Goal: Feedback & Contribution: Submit feedback/report problem

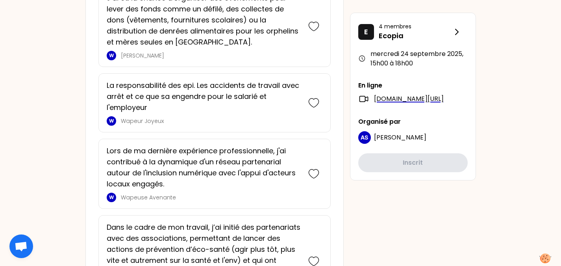
scroll to position [551, 0]
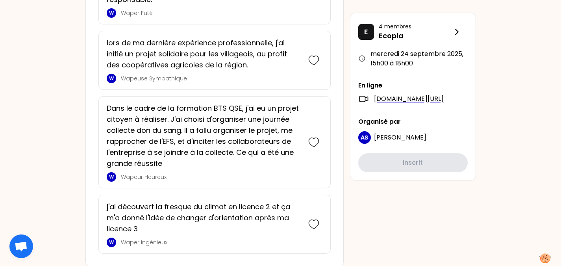
scroll to position [1777, 0]
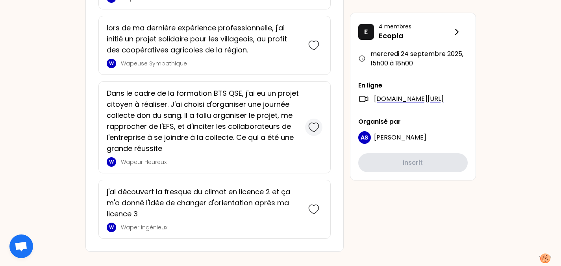
click at [313, 122] on icon at bounding box center [313, 127] width 11 height 11
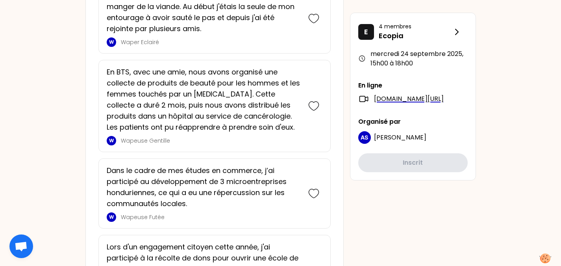
scroll to position [1519, 0]
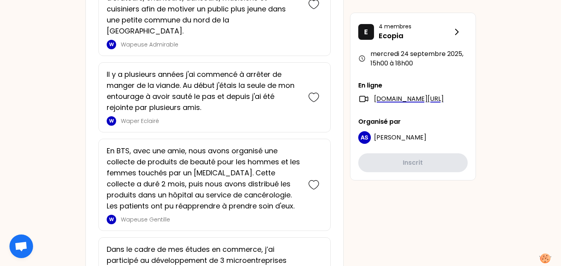
scroll to position [1400, 0]
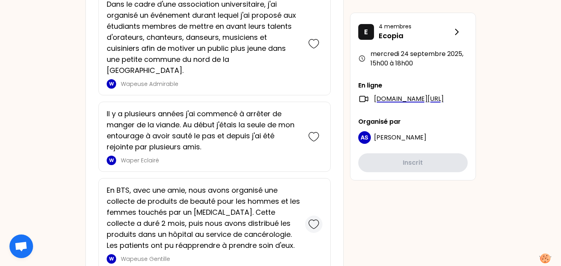
click at [310, 219] on icon at bounding box center [313, 224] width 11 height 11
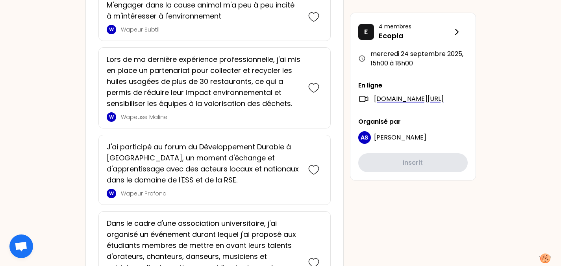
scroll to position [1324, 0]
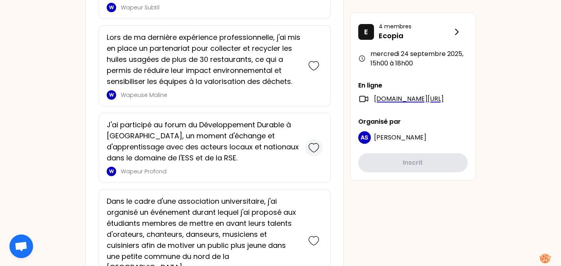
click at [315, 152] on icon at bounding box center [313, 147] width 11 height 11
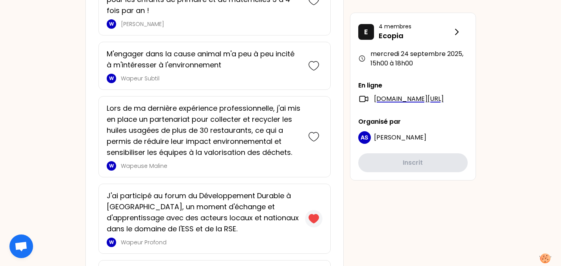
scroll to position [1322, 0]
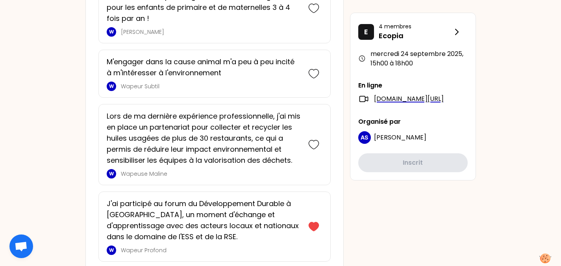
drag, startPoint x: 315, startPoint y: 148, endPoint x: 0, endPoint y: 87, distance: 320.5
click at [311, 144] on icon at bounding box center [313, 144] width 11 height 11
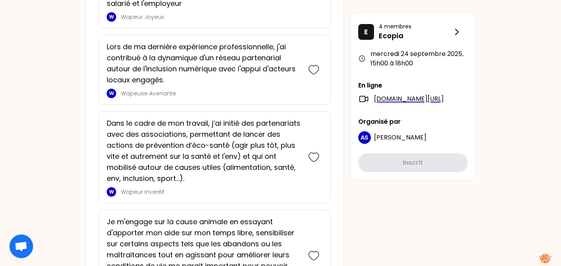
scroll to position [1184, 0]
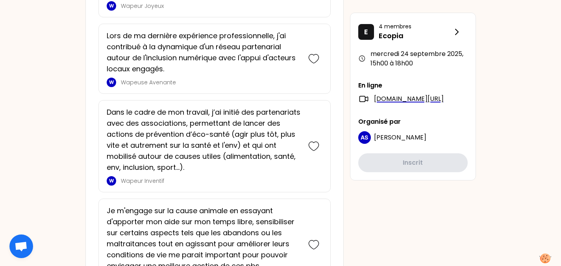
click at [25, 87] on div "TK [DATE] 15h00 Séminaire de rentrée 2025 - Parlons engagement ! Objectifs de l…" at bounding box center [280, 171] width 561 height 2710
click at [314, 57] on icon at bounding box center [313, 58] width 11 height 11
click at [316, 146] on icon at bounding box center [313, 146] width 11 height 11
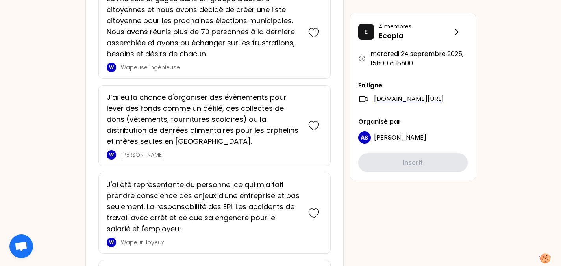
scroll to position [1122, 0]
click at [312, 122] on icon at bounding box center [313, 125] width 11 height 11
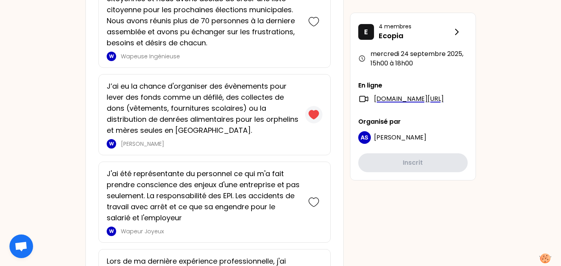
scroll to position [1103, 0]
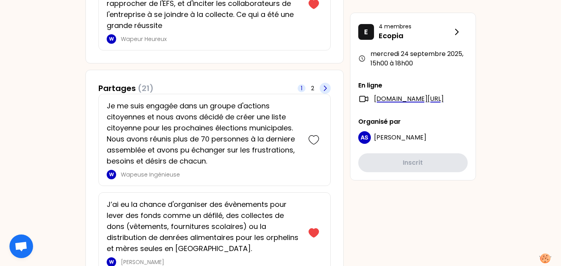
click at [328, 87] on icon at bounding box center [325, 88] width 8 height 8
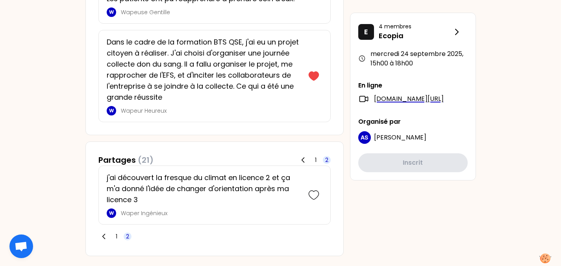
scroll to position [1046, 0]
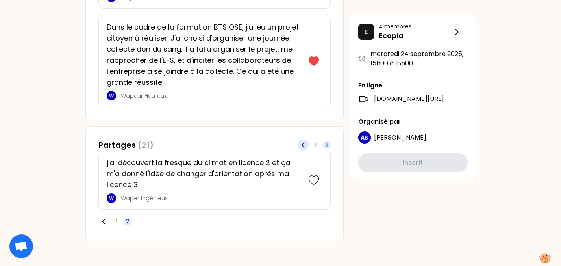
click at [307, 142] on icon at bounding box center [303, 145] width 8 height 8
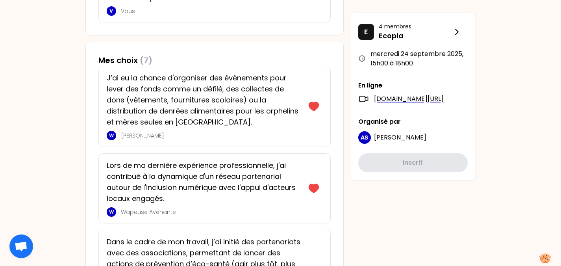
scroll to position [473, 0]
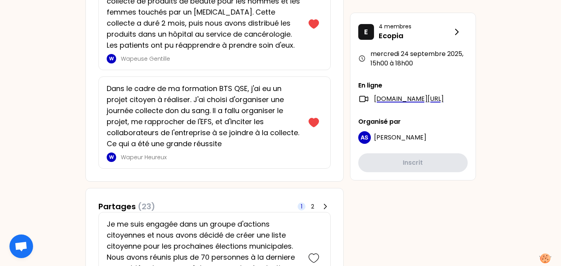
scroll to position [1024, 0]
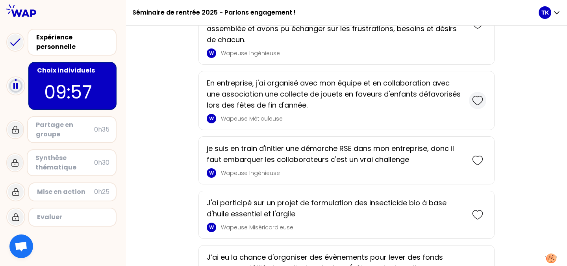
click at [474, 101] on icon at bounding box center [477, 100] width 11 height 11
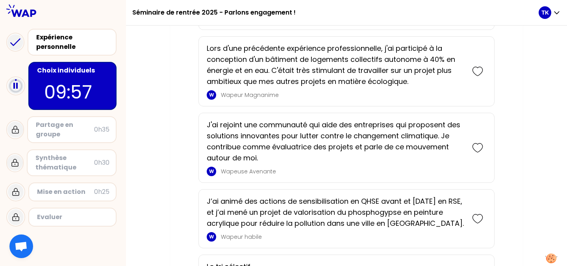
scroll to position [1201, 0]
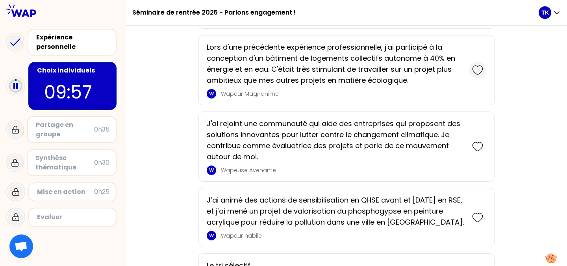
click at [477, 71] on icon at bounding box center [477, 70] width 11 height 11
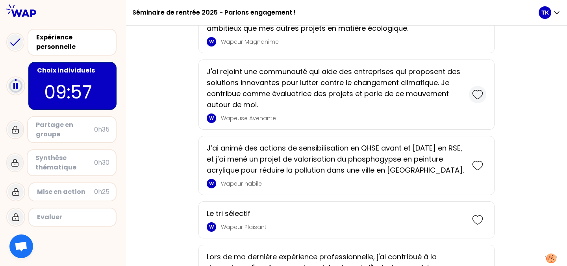
scroll to position [1330, 0]
click at [476, 95] on icon at bounding box center [477, 94] width 11 height 11
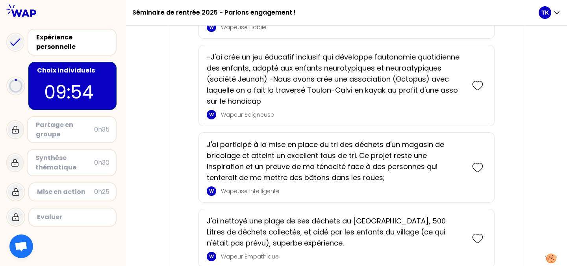
scroll to position [2053, 0]
click at [410, 95] on p "-J'ai crée un jeu éducatif inclusif qui développe l'autonomie quotidienne des e…" at bounding box center [336, 78] width 258 height 55
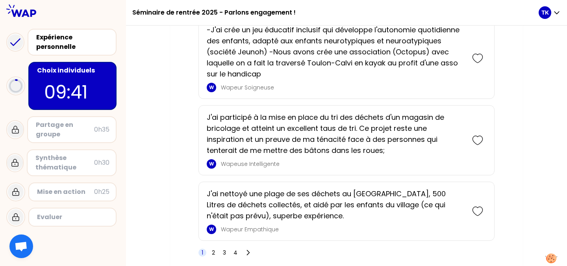
scroll to position [2081, 0]
click at [482, 55] on icon at bounding box center [477, 57] width 11 height 11
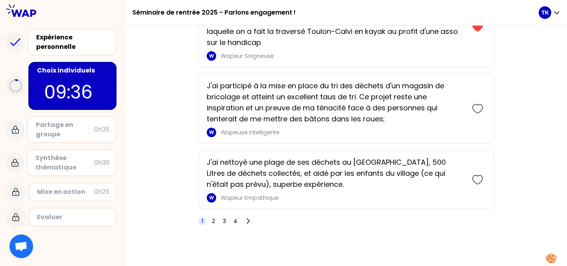
scroll to position [2201, 0]
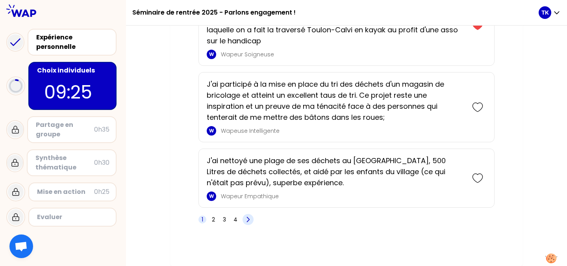
click at [244, 217] on span at bounding box center [248, 219] width 11 height 11
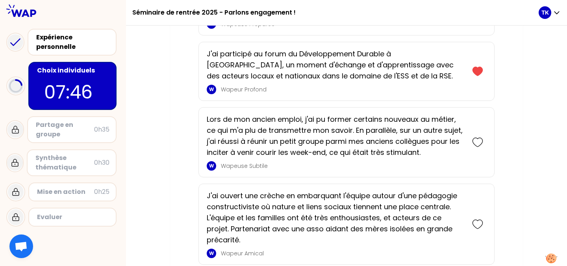
scroll to position [2039, 0]
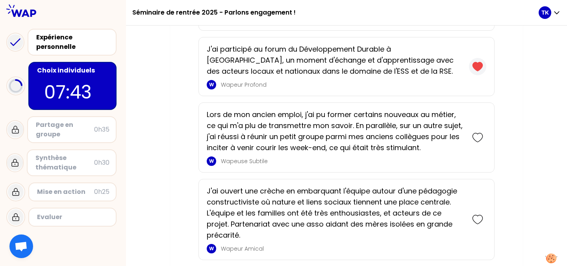
click at [479, 67] on icon at bounding box center [478, 66] width 10 height 9
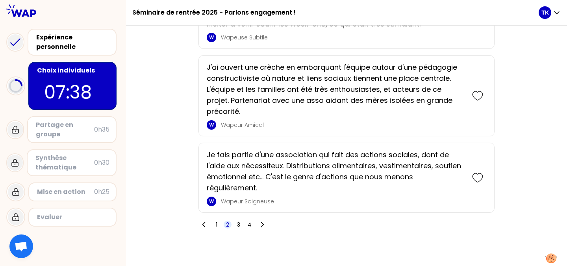
scroll to position [2103, 0]
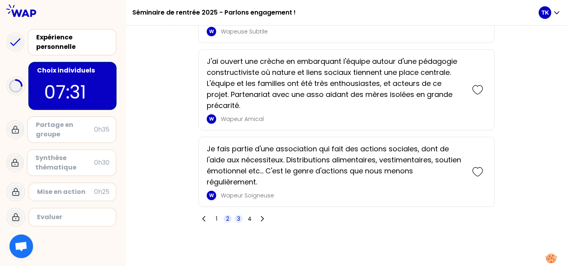
click at [239, 215] on span "3" at bounding box center [238, 219] width 3 height 8
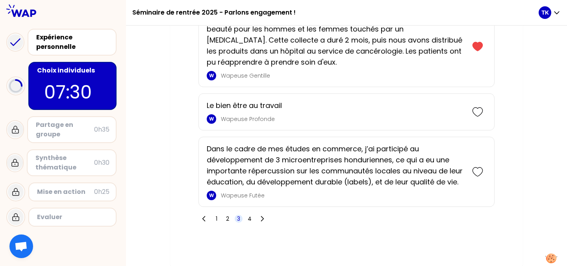
click at [223, 216] on div "1 2 3 4" at bounding box center [232, 218] width 69 height 11
click at [224, 216] on span "2" at bounding box center [228, 219] width 8 height 8
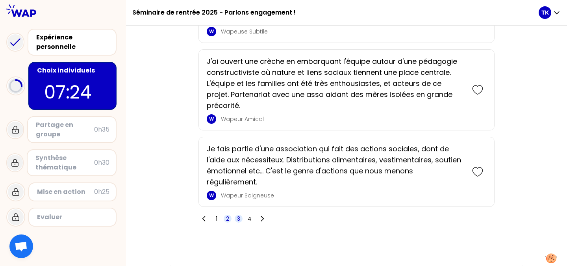
click at [237, 216] on span "3" at bounding box center [239, 219] width 8 height 8
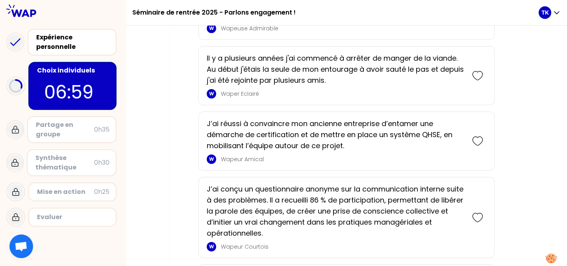
scroll to position [962, 0]
click at [479, 214] on icon at bounding box center [477, 216] width 11 height 11
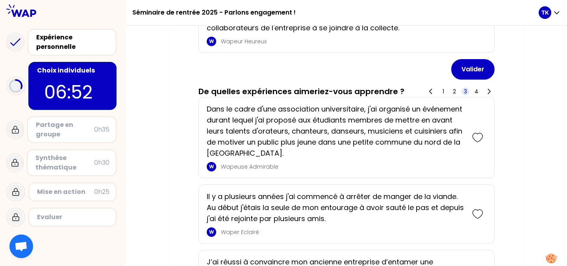
scroll to position [912, 0]
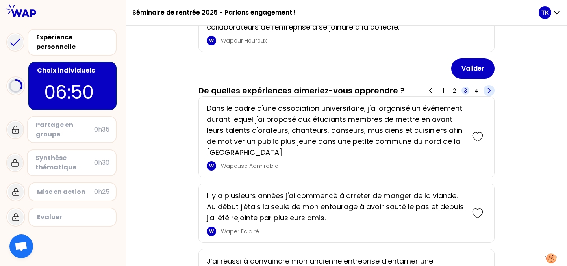
click at [486, 92] on icon at bounding box center [489, 91] width 8 height 8
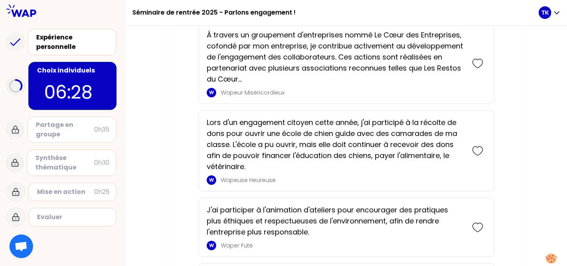
scroll to position [1347, 0]
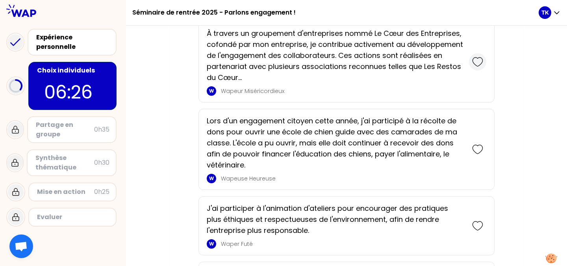
click at [482, 63] on icon at bounding box center [477, 61] width 11 height 11
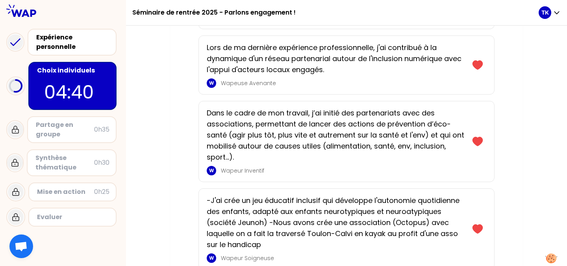
scroll to position [367, 0]
click at [473, 68] on icon at bounding box center [477, 64] width 11 height 11
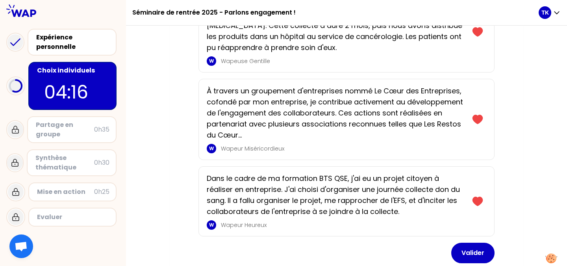
scroll to position [749, 0]
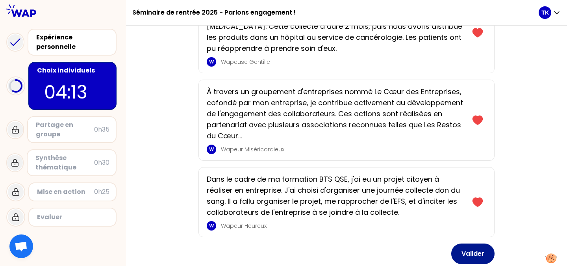
click at [470, 252] on button "Valider" at bounding box center [472, 253] width 43 height 20
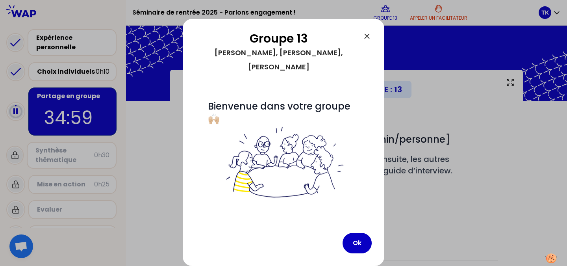
click at [181, 234] on div at bounding box center [283, 133] width 567 height 266
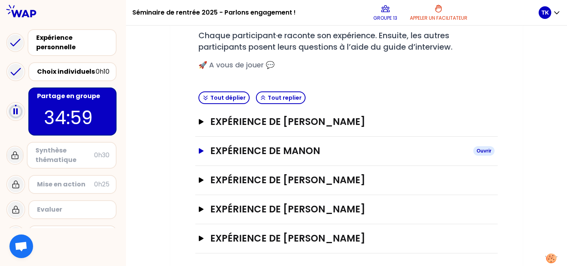
scroll to position [126, 0]
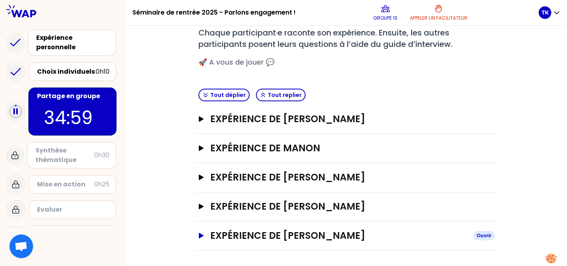
click at [207, 232] on button "Expérience de [PERSON_NAME]" at bounding box center [346, 235] width 296 height 13
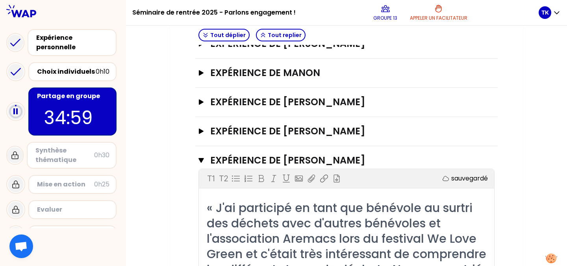
scroll to position [201, 0]
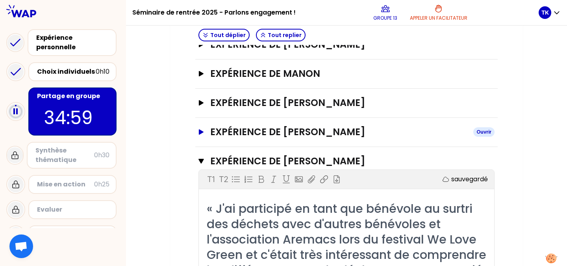
click at [208, 130] on button "Expérience de [PERSON_NAME]" at bounding box center [346, 132] width 296 height 13
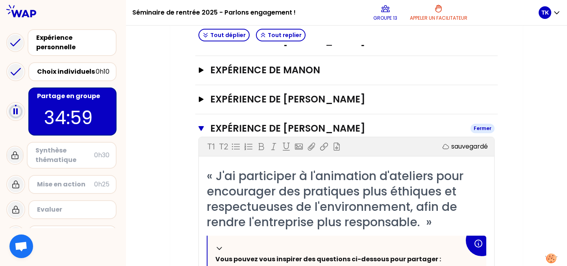
scroll to position [205, 0]
click at [210, 95] on h3 "Expérience de [PERSON_NAME]" at bounding box center [338, 99] width 257 height 13
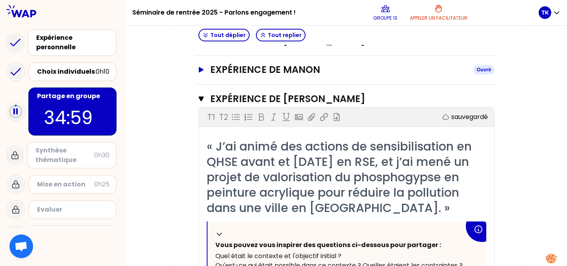
click at [209, 69] on button "Expérience de [PERSON_NAME]" at bounding box center [346, 69] width 296 height 13
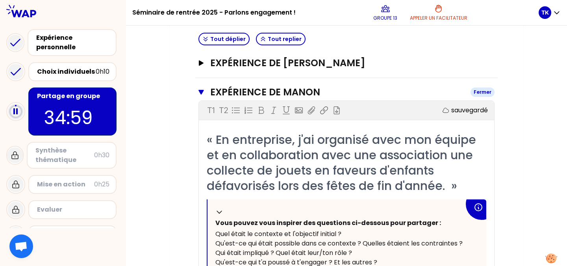
scroll to position [180, 0]
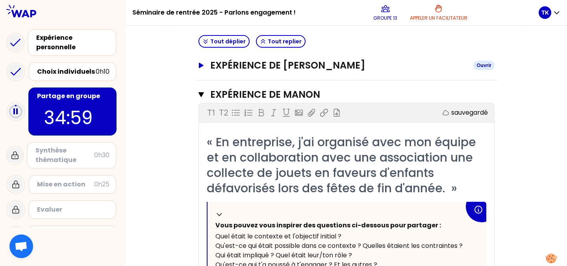
click at [205, 65] on button "Expérience de [PERSON_NAME] Ouvrir" at bounding box center [346, 65] width 296 height 13
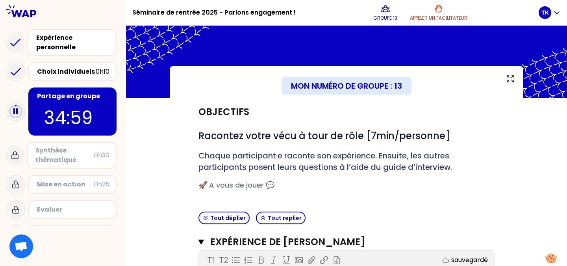
scroll to position [0, 0]
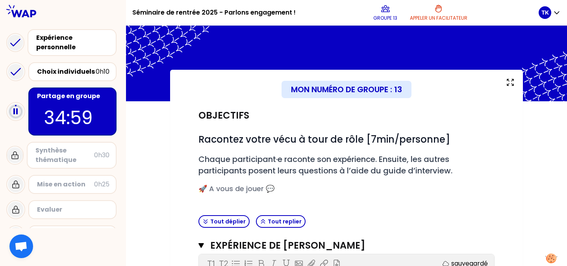
click at [492, 204] on div "Objectifs # Racontez votre vécu à tour de rôle [7min/personne] # Chaque partici…" at bounding box center [346, 156] width 302 height 111
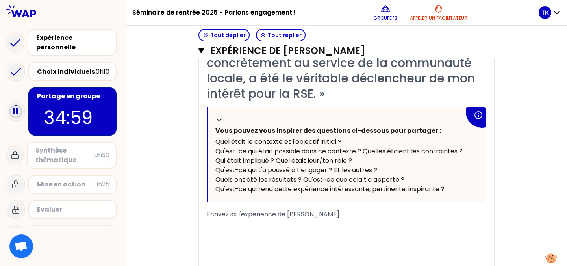
scroll to position [310, 0]
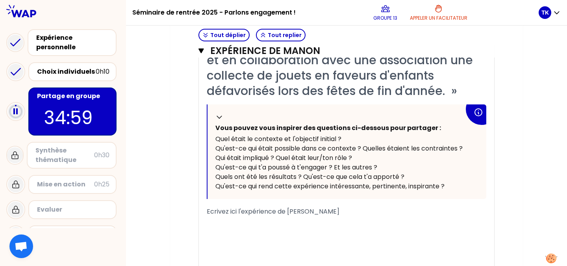
scroll to position [624, 0]
click at [260, 221] on div "﻿" at bounding box center [347, 220] width 280 height 9
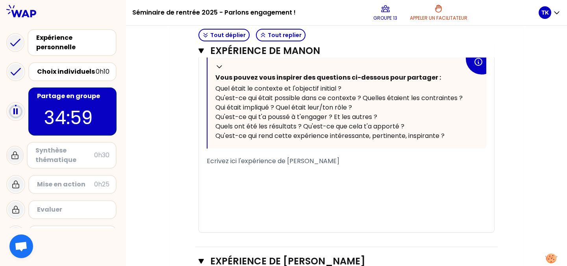
scroll to position [675, 0]
click at [475, 171] on div "﻿" at bounding box center [347, 169] width 280 height 9
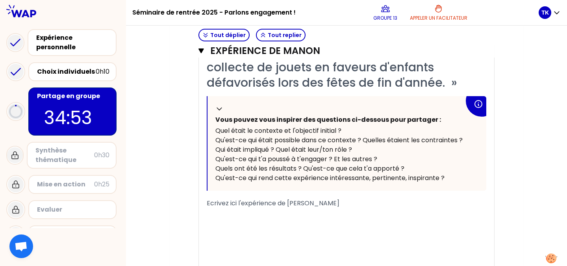
scroll to position [633, 0]
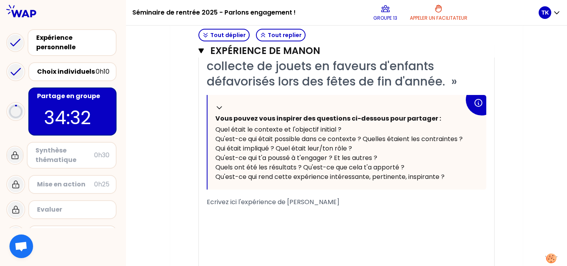
click at [336, 232] on div "﻿" at bounding box center [347, 230] width 280 height 9
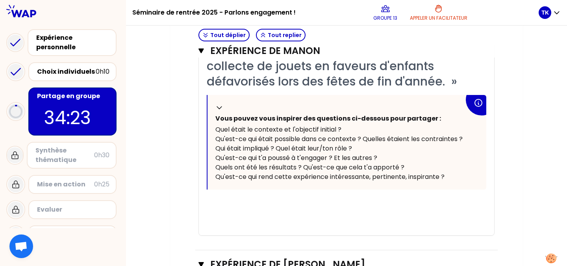
click at [265, 211] on div "﻿" at bounding box center [347, 211] width 280 height 9
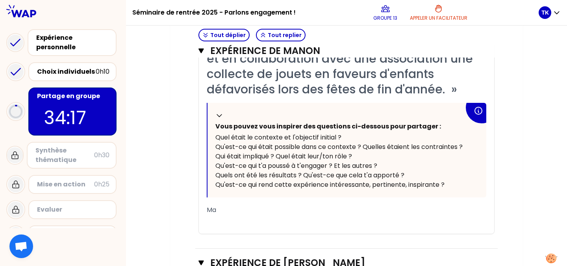
scroll to position [626, 0]
click at [438, 209] on div "Manon :" at bounding box center [347, 209] width 280 height 9
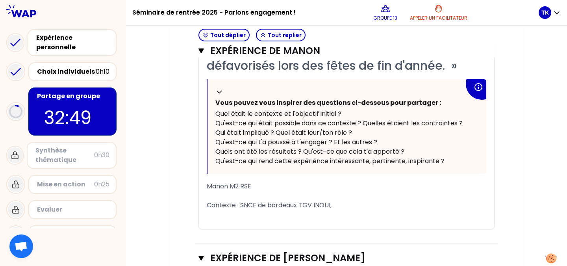
scroll to position [652, 0]
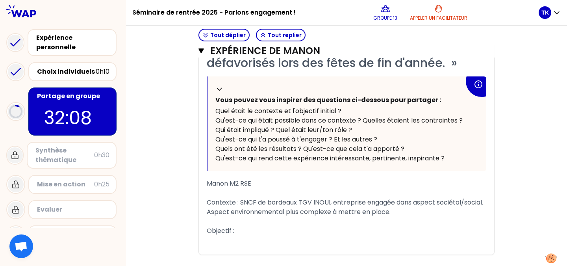
click at [400, 211] on div "Contexte : SNCF de bordeaux TGV INOUI, entreprise engagée dans aspect sociétal/…" at bounding box center [347, 207] width 280 height 19
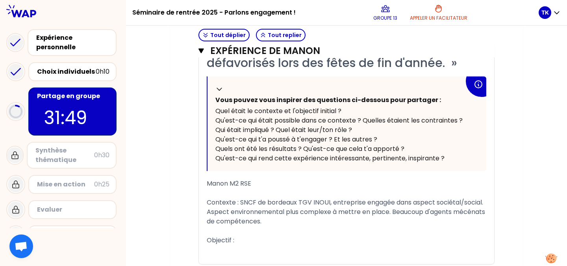
click at [277, 245] on div "﻿" at bounding box center [347, 249] width 280 height 9
click at [269, 239] on div "Objectif :" at bounding box center [347, 240] width 280 height 9
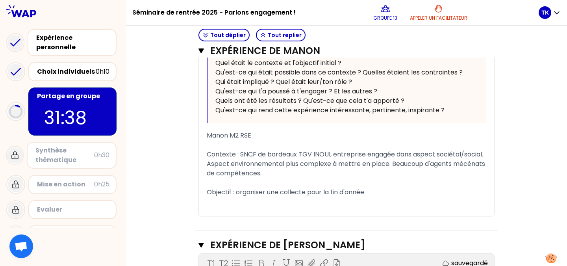
scroll to position [700, 0]
click at [331, 154] on span "Contexte : SNCF de bordeaux TGV INOUI, entreprise engagée dans aspect sociétal/…" at bounding box center [347, 163] width 280 height 28
click at [330, 154] on span "Contexte : SNCF de bordeaux TGV INOUI, entreprise engagée dans aspect sociétal/…" at bounding box center [347, 163] width 280 height 28
click at [298, 154] on span "Contexte : SNCF de bordeaux TGV INOUI, entreprise engagée dans aspect sociétal/…" at bounding box center [347, 163] width 280 height 28
click at [374, 193] on div "Objectif : organiser une collecte pour la fin d'année" at bounding box center [347, 191] width 280 height 9
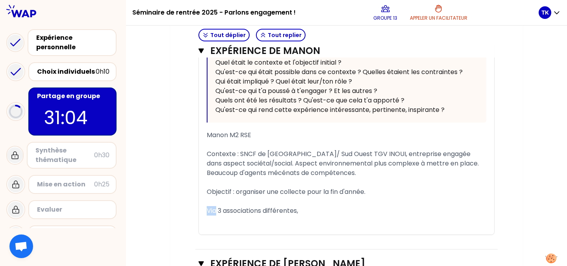
drag, startPoint x: 217, startPoint y: 211, endPoint x: 206, endPoint y: 211, distance: 11.0
click at [206, 211] on div "« En entreprise, j'ai organisé avec mon équipe et en collaboration avec une ass…" at bounding box center [346, 98] width 295 height 274
click at [433, 213] on div "Personnes impliquées : 750 collaborateurs, 3 associations différentes," at bounding box center [347, 210] width 280 height 9
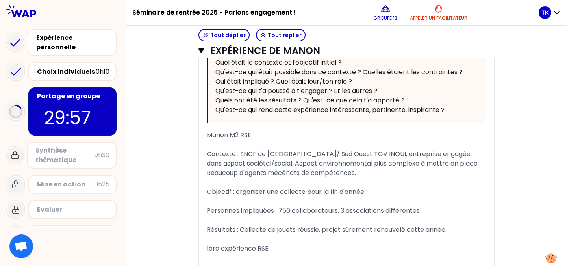
click at [255, 247] on span "1ère expérience RSE" at bounding box center [238, 248] width 62 height 9
click at [297, 247] on div "1ère expérience/projet RSE" at bounding box center [347, 248] width 280 height 9
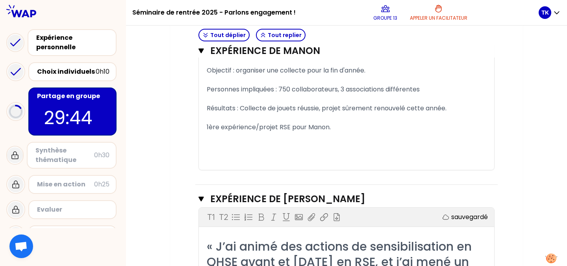
click at [206, 124] on div "« En entreprise, j'ai organisé avec mon équipe et en collaboration avec une ass…" at bounding box center [346, 4] width 295 height 330
click at [208, 129] on span "1ère expérience/projet RSE pour Manon." at bounding box center [269, 126] width 124 height 9
click at [453, 110] on div "Résultats : Collecte de jouets réussie, projet sûrement renouvelé cette année." at bounding box center [347, 108] width 280 height 9
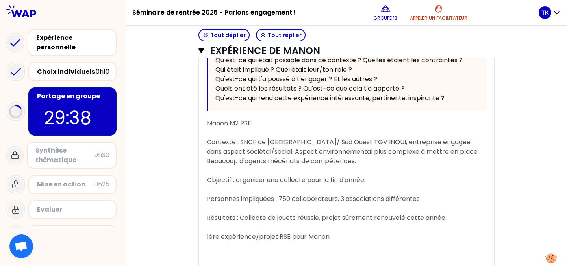
scroll to position [711, 0]
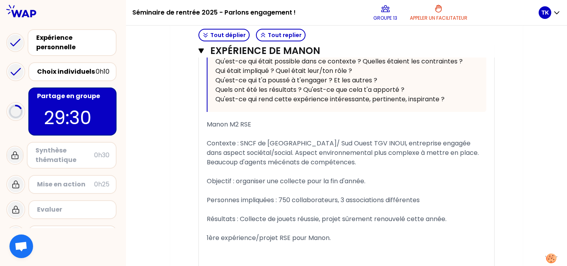
click at [460, 174] on div "﻿" at bounding box center [347, 171] width 280 height 9
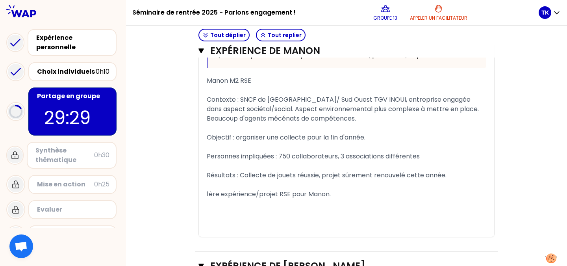
scroll to position [726, 0]
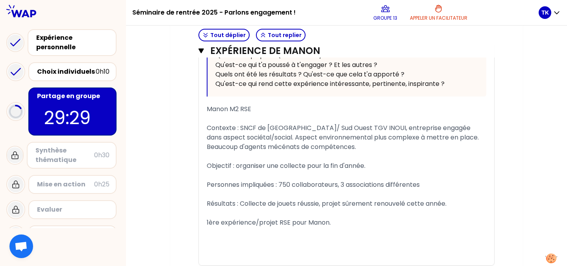
click at [337, 214] on div "﻿" at bounding box center [347, 212] width 280 height 9
click at [336, 227] on div "﻿" at bounding box center [347, 231] width 280 height 9
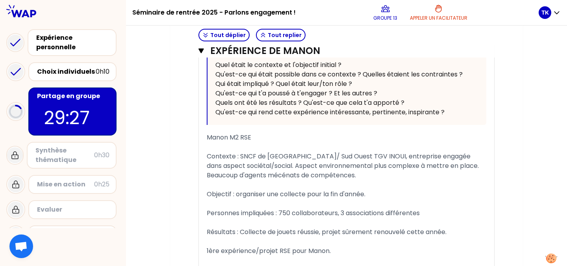
scroll to position [699, 0]
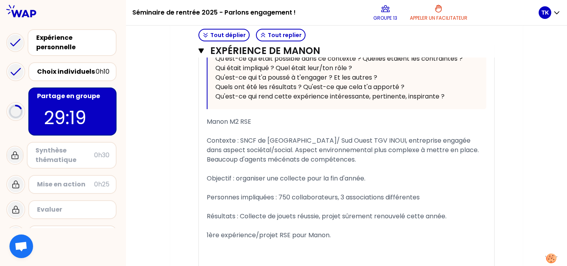
scroll to position [714, 0]
click at [313, 240] on div "﻿" at bounding box center [347, 243] width 280 height 9
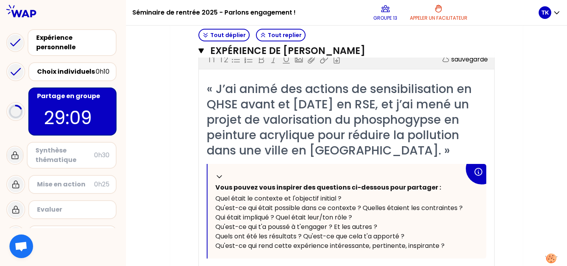
scroll to position [1113, 0]
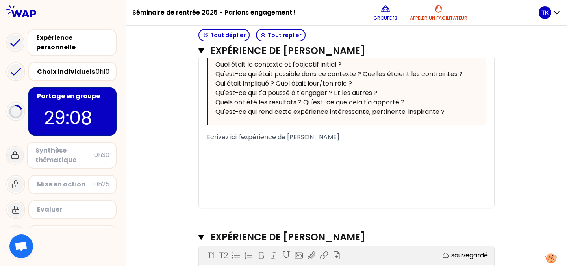
click at [251, 149] on div "﻿" at bounding box center [347, 146] width 280 height 9
drag, startPoint x: 264, startPoint y: 149, endPoint x: 193, endPoint y: 132, distance: 73.2
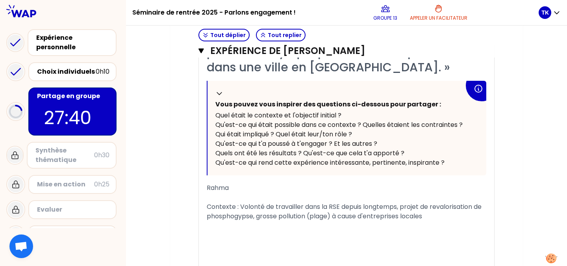
scroll to position [1063, 0]
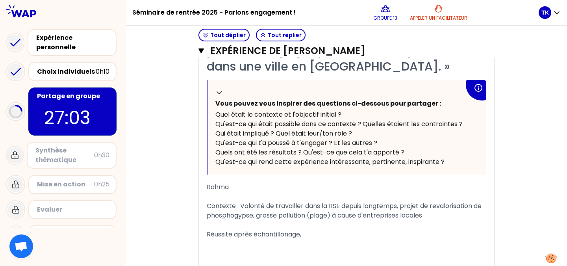
click at [210, 228] on div "﻿" at bounding box center [347, 224] width 280 height 9
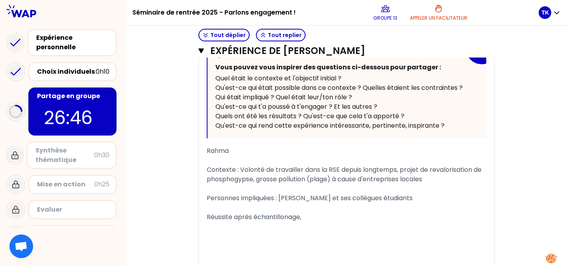
scroll to position [1100, 0]
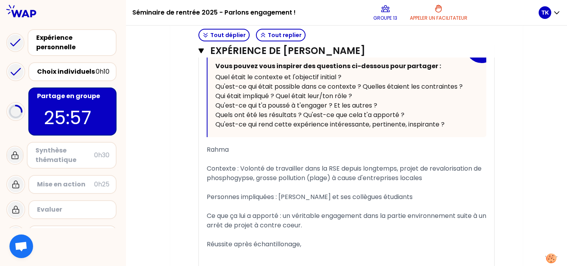
click at [279, 187] on div "﻿" at bounding box center [347, 187] width 280 height 9
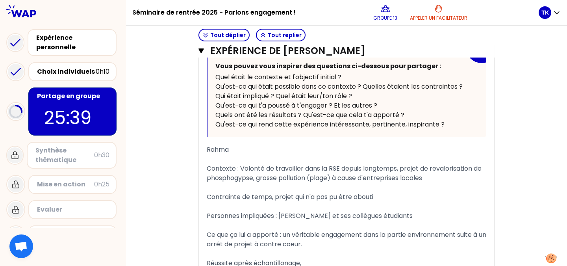
click at [253, 179] on span "Contexte : Volonté de travailler dans la RSE depuis longtemps, projet de revalo…" at bounding box center [345, 173] width 276 height 19
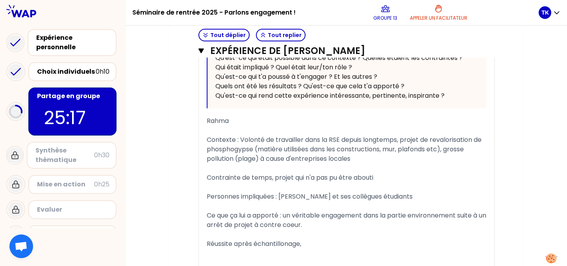
scroll to position [1130, 0]
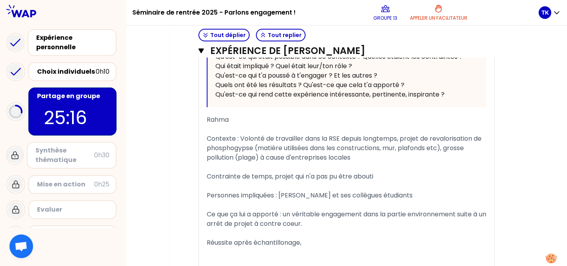
click at [238, 158] on span "Contexte : Volonté de travailler dans la RSE depuis longtemps, projet de revalo…" at bounding box center [345, 148] width 276 height 28
click at [375, 166] on div "﻿" at bounding box center [347, 166] width 280 height 9
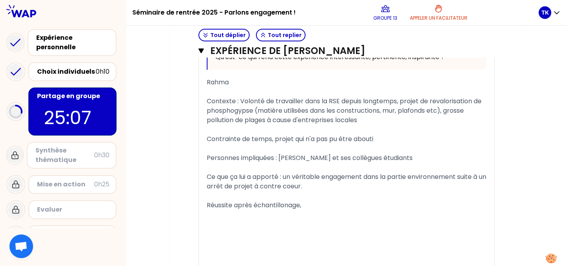
scroll to position [1168, 0]
click at [323, 196] on div "﻿" at bounding box center [347, 195] width 280 height 9
click at [308, 204] on div "Réussite après échantillonage," at bounding box center [347, 204] width 280 height 9
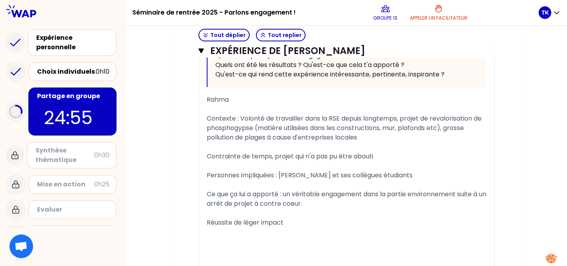
scroll to position [1145, 0]
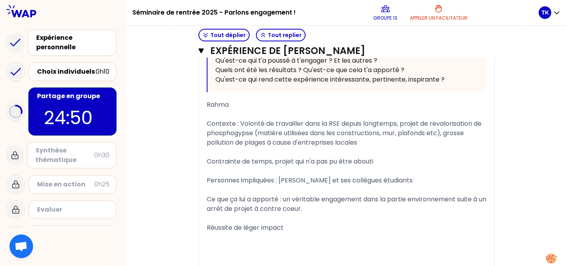
click at [330, 232] on div "﻿" at bounding box center [347, 236] width 280 height 9
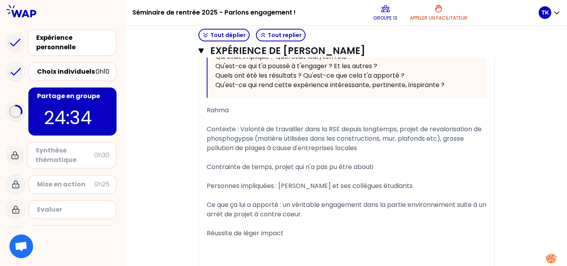
scroll to position [1140, 0]
click at [301, 231] on div "Réussite de léger impact" at bounding box center [347, 232] width 280 height 9
click at [243, 234] on span "Réussite de léger impact" at bounding box center [245, 232] width 77 height 9
click at [234, 234] on span "Réussite de faire un echantillonage, analyse, R&D, une partie peut etre valoris…" at bounding box center [335, 237] width 256 height 19
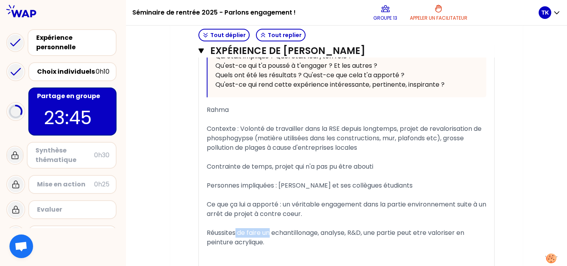
drag, startPoint x: 236, startPoint y: 230, endPoint x: 270, endPoint y: 232, distance: 34.3
click at [270, 232] on span "Réussites de faire un echantillonage, analyse, R&D, une partie peut etre valori…" at bounding box center [336, 237] width 259 height 19
click at [246, 233] on span "Réussites : echantillonage, analyse, R&D, une partie peut etre valoriser en pei…" at bounding box center [335, 237] width 256 height 19
click at [246, 240] on div "Réussites : échantillonage, analyse, R&D, une partie peut etre valoriser en pei…" at bounding box center [347, 237] width 280 height 19
click at [388, 186] on div "Personnes impliquées : [PERSON_NAME] et ses collègues étudiants" at bounding box center [347, 185] width 280 height 9
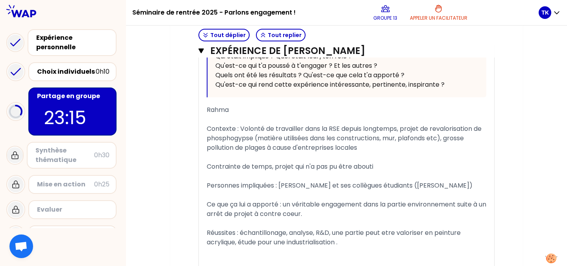
click at [352, 245] on div "Réussites : échantillonage, analyse, R&D, une partie peut etre valoriser en pei…" at bounding box center [347, 237] width 280 height 19
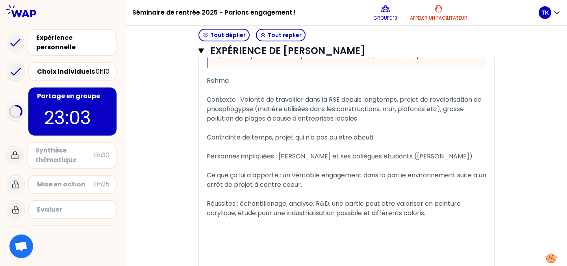
scroll to position [1169, 0]
click at [395, 158] on span "Personnes impliquées : [PERSON_NAME] et ses collègues étudiants ([PERSON_NAME])" at bounding box center [340, 156] width 266 height 9
click at [443, 219] on div "﻿" at bounding box center [347, 222] width 280 height 9
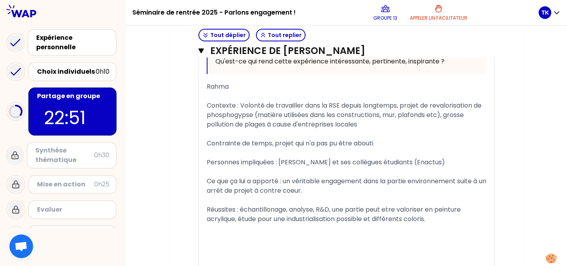
scroll to position [1163, 0]
click at [344, 234] on div "﻿" at bounding box center [347, 238] width 280 height 9
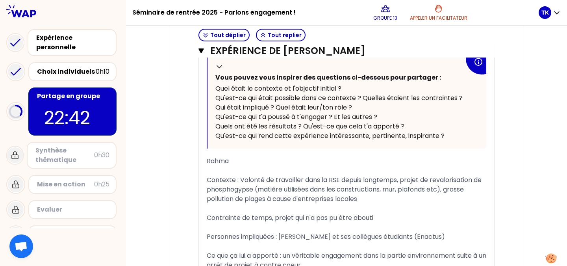
scroll to position [1089, 0]
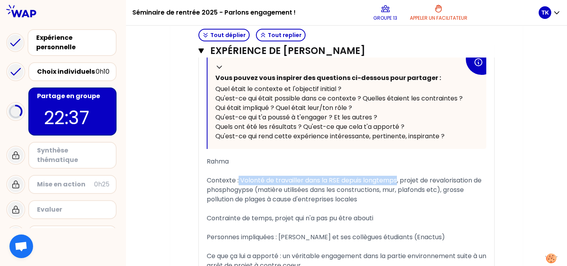
drag, startPoint x: 238, startPoint y: 178, endPoint x: 399, endPoint y: 178, distance: 161.5
click at [399, 178] on span "Contexte : Volonté de travailler dans la RSE depuis longtemps, projet de revalo…" at bounding box center [345, 190] width 276 height 28
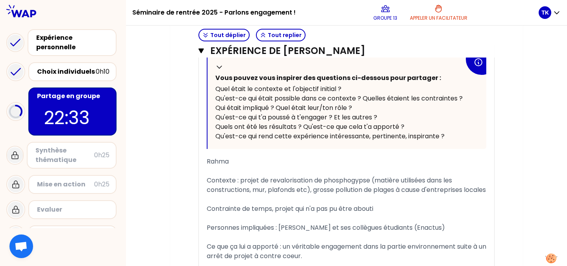
scroll to position [1112, 0]
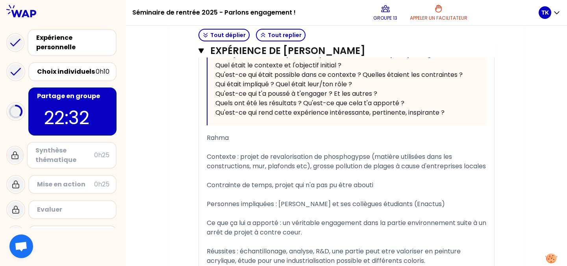
click at [238, 143] on div "﻿" at bounding box center [347, 147] width 280 height 9
click at [236, 139] on div "Rahma" at bounding box center [347, 137] width 280 height 9
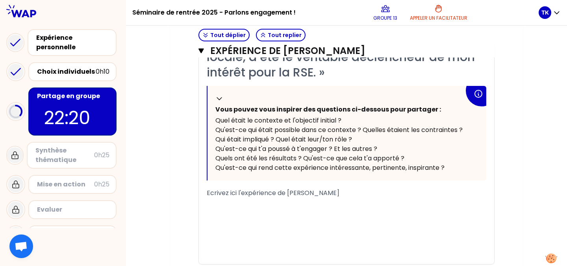
scroll to position [326, 0]
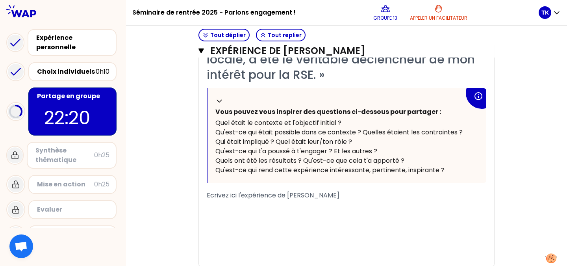
click at [323, 198] on span "Ecrivez ici l'expérience de [PERSON_NAME]" at bounding box center [273, 195] width 133 height 9
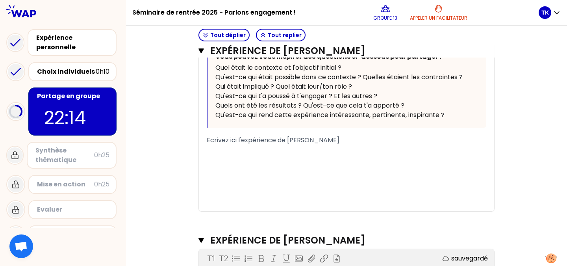
scroll to position [1531, 0]
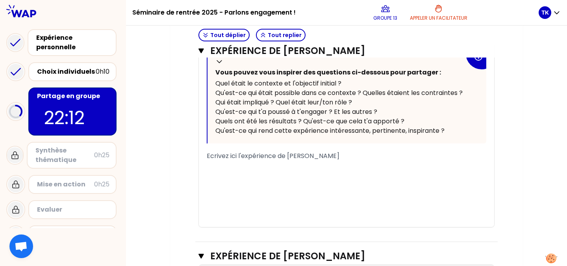
click at [307, 170] on div "﻿" at bounding box center [347, 165] width 280 height 9
click at [310, 170] on div "﻿" at bounding box center [347, 165] width 280 height 9
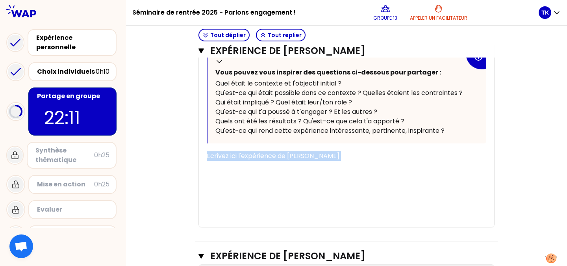
drag, startPoint x: 310, startPoint y: 194, endPoint x: 205, endPoint y: 179, distance: 106.5
click at [205, 179] on div "« J'ai participer à l'animation d'ateliers pour encourager des pratiques plus é…" at bounding box center [346, 103] width 295 height 245
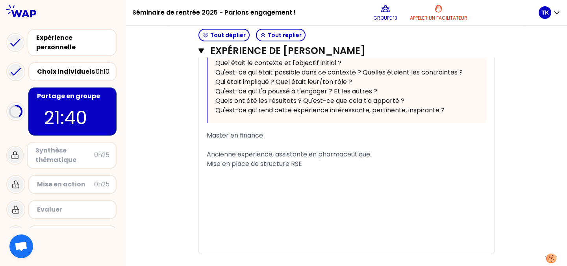
scroll to position [1552, 0]
click at [205, 179] on div "« J'ai participer à l'animation d'ateliers pour encourager des pratiques plus é…" at bounding box center [346, 107] width 295 height 293
click at [209, 149] on div "﻿" at bounding box center [347, 144] width 280 height 9
click at [208, 149] on span "Contexte :" at bounding box center [223, 144] width 32 height 9
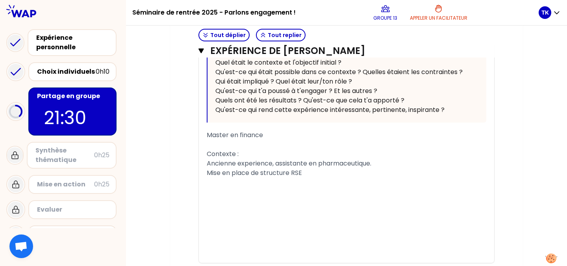
click at [298, 206] on div "﻿" at bounding box center [347, 201] width 280 height 9
click at [222, 197] on div "﻿" at bounding box center [347, 191] width 280 height 9
click at [264, 140] on div "Master en finance" at bounding box center [347, 134] width 280 height 9
click at [321, 197] on div "﻿" at bounding box center [347, 191] width 280 height 9
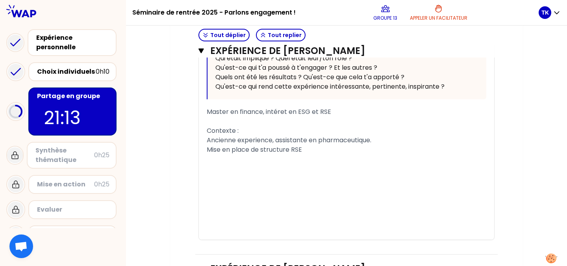
scroll to position [1576, 0]
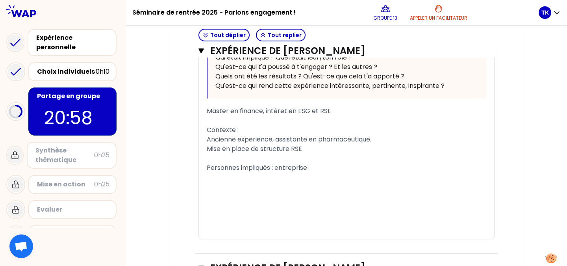
click at [276, 172] on span "Personnes impliqués : entreprise" at bounding box center [257, 167] width 100 height 9
click at [319, 182] on div "﻿" at bounding box center [347, 176] width 280 height 9
click at [303, 191] on div "﻿" at bounding box center [347, 186] width 280 height 9
click at [316, 172] on div "Personnes impliqués : L'entreprise" at bounding box center [347, 167] width 280 height 9
click at [371, 144] on span "Ancienne experience, assistante en pharmaceutique." at bounding box center [289, 139] width 165 height 9
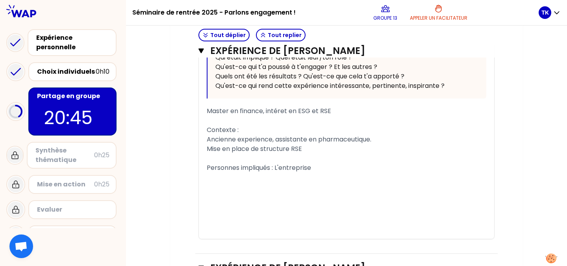
click at [306, 182] on div "﻿" at bounding box center [347, 176] width 280 height 9
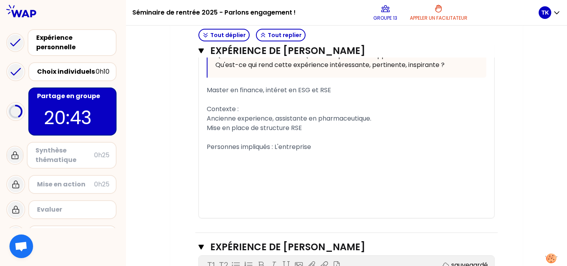
scroll to position [1597, 0]
click at [311, 132] on div "Mise en place de structure RSE" at bounding box center [347, 127] width 280 height 9
click at [386, 132] on div "Mise en place de structure RSE" at bounding box center [347, 127] width 280 height 9
click at [370, 122] on span "Ancienne experience, assistante en pharmaceutique." at bounding box center [289, 117] width 165 height 9
click at [378, 123] on div "Ancienne experience, assistante en pharmaceutique." at bounding box center [347, 117] width 280 height 9
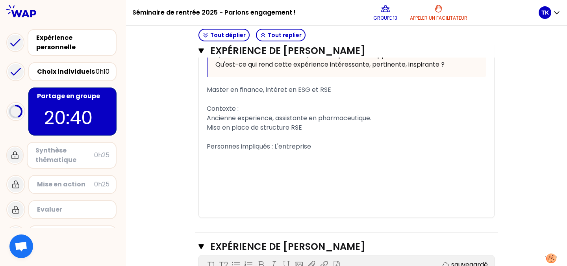
click at [324, 142] on div "﻿" at bounding box center [347, 136] width 280 height 9
click at [301, 170] on div "﻿" at bounding box center [347, 165] width 280 height 9
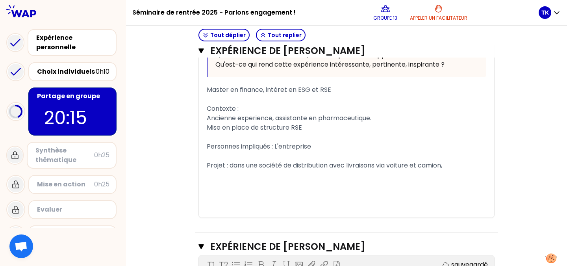
click at [330, 170] on span "Projet : dans une société de distribution avec livraisons via voiture et camion," at bounding box center [325, 165] width 236 height 9
click at [482, 180] on div "﻿" at bounding box center [347, 174] width 280 height 9
click at [475, 170] on span "Projet : dans une société de distribution tunisienne avec livraisons via voitur…" at bounding box center [341, 165] width 269 height 9
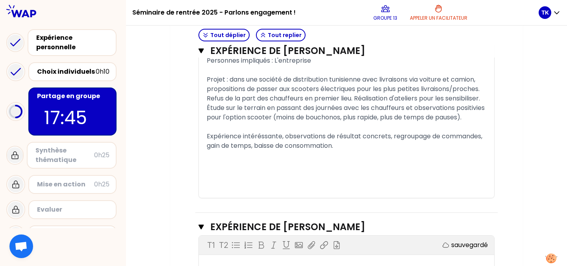
scroll to position [1684, 0]
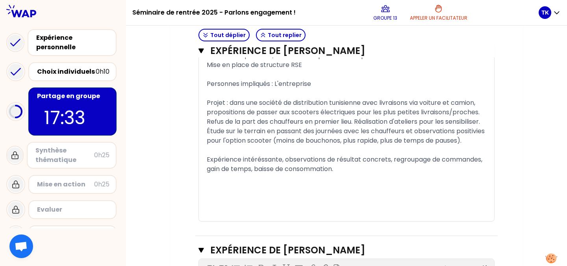
scroll to position [1660, 0]
click at [331, 174] on span "Expérience intéréssante, observations de résultat concrets, regroupage de comma…" at bounding box center [345, 164] width 277 height 19
click at [346, 184] on div "﻿" at bounding box center [347, 178] width 280 height 9
click at [264, 155] on div "﻿" at bounding box center [347, 150] width 280 height 9
click at [415, 145] on span "Projet : dans une société de distribution tunisienne avec livraisons via voitur…" at bounding box center [347, 121] width 280 height 47
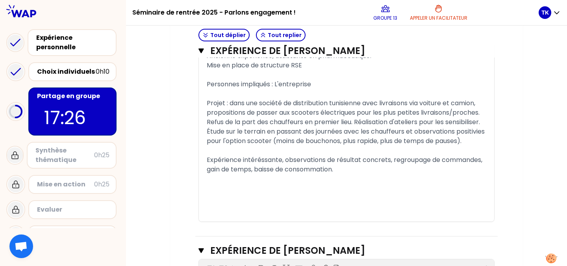
click at [284, 146] on div "Projet : dans une société de distribution tunisienne avec livraisons via voitur…" at bounding box center [347, 121] width 280 height 47
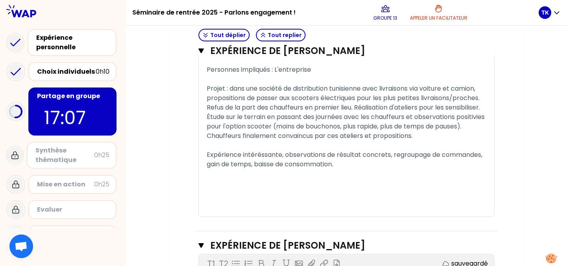
scroll to position [1675, 0]
click at [339, 215] on div "﻿" at bounding box center [347, 210] width 280 height 9
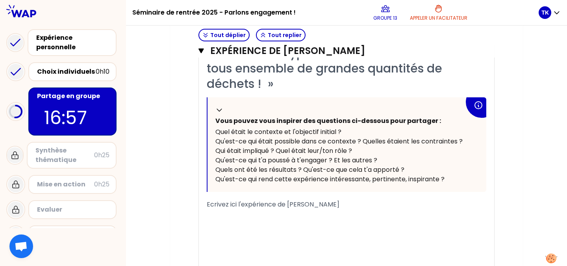
scroll to position [1977, 0]
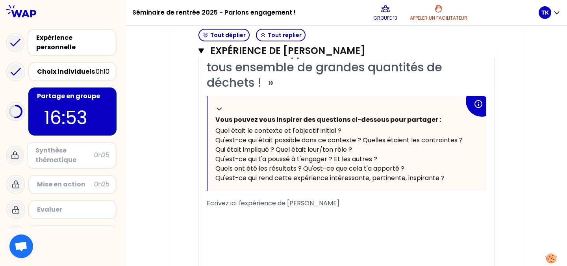
click at [292, 227] on div "﻿" at bounding box center [347, 221] width 280 height 9
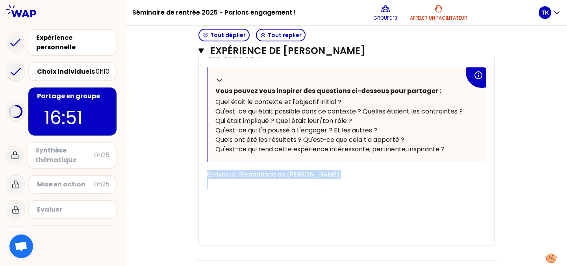
drag, startPoint x: 233, startPoint y: 224, endPoint x: 206, endPoint y: 202, distance: 35.2
click at [206, 202] on div "« J'ai participé en tant que bénévole au surtri des déchets avec d'autres bénév…" at bounding box center [346, 99] width 295 height 291
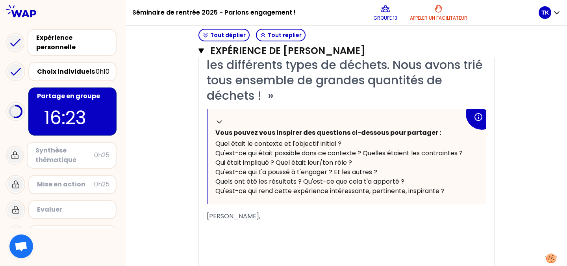
scroll to position [2034, 0]
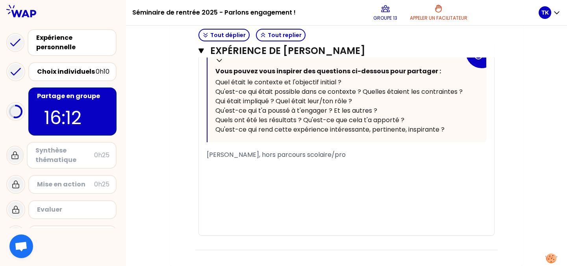
click at [230, 159] on span "[PERSON_NAME], hors parcours scolaire/pro" at bounding box center [276, 154] width 139 height 9
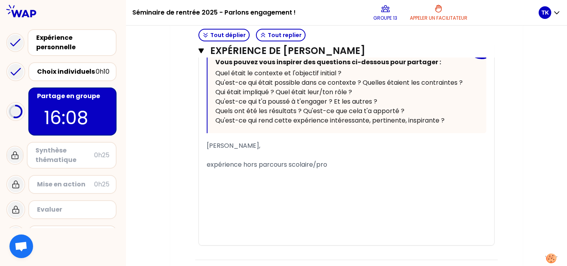
click at [230, 150] on span "[PERSON_NAME]," at bounding box center [234, 145] width 54 height 9
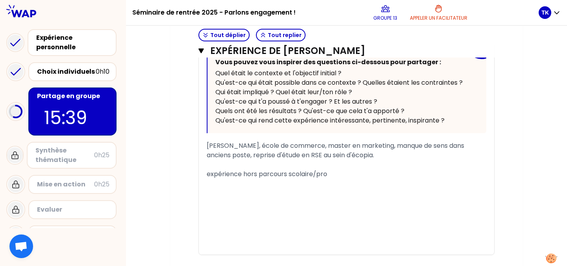
click at [333, 198] on div "﻿" at bounding box center [347, 192] width 280 height 9
click at [212, 197] on span "Home exchange" at bounding box center [232, 192] width 51 height 9
click at [308, 197] on span "Alternance actuelle chez Home exchange" at bounding box center [272, 192] width 131 height 9
click at [334, 197] on span "Alternance actuelle chez Home Exchange" at bounding box center [272, 192] width 130 height 9
click at [347, 198] on div "Alternance actuelle chez Home Exchange" at bounding box center [347, 192] width 280 height 9
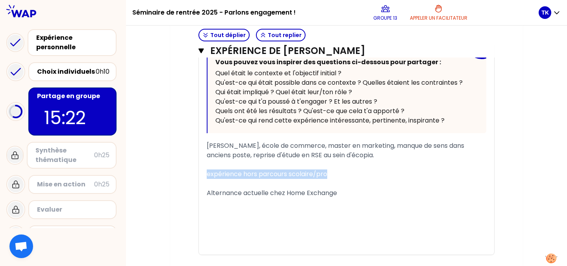
drag, startPoint x: 333, startPoint y: 199, endPoint x: 180, endPoint y: 199, distance: 153.2
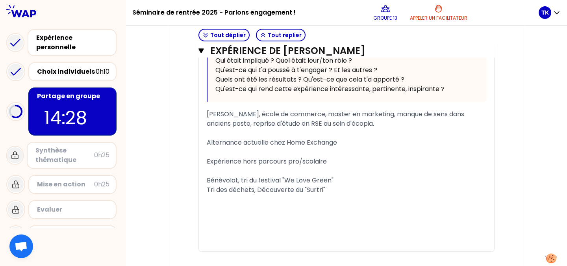
scroll to position [2066, 0]
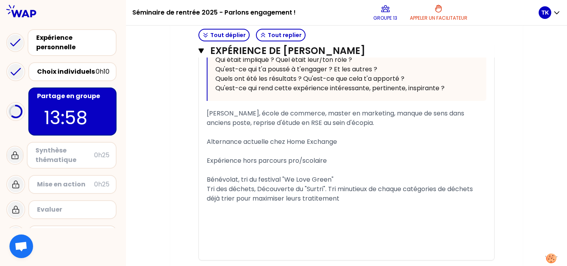
click at [316, 203] on span "Tri des déchets, Découverte du "Surtri". Tri minutieux de chaque catégories de …" at bounding box center [341, 193] width 268 height 19
click at [346, 203] on div "Tri des déchets, Découverte du "Surtri". Tri minutieux de chaque catégories de …" at bounding box center [347, 193] width 280 height 19
click at [332, 222] on div "Choque du la grande quantité" at bounding box center [347, 217] width 280 height 9
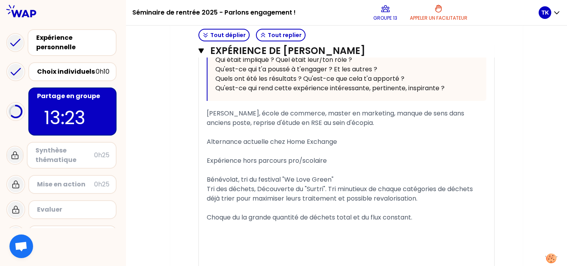
scroll to position [2138, 0]
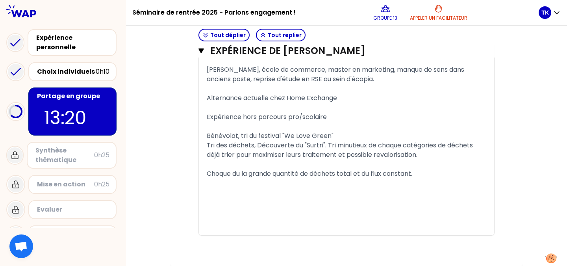
click at [242, 174] on span "Choque du la grande quantité de déchets total et du flux constant." at bounding box center [310, 173] width 206 height 9
click at [427, 178] on div "Choque dû à la grande quantité de déchets total et du flux constant." at bounding box center [347, 173] width 280 height 9
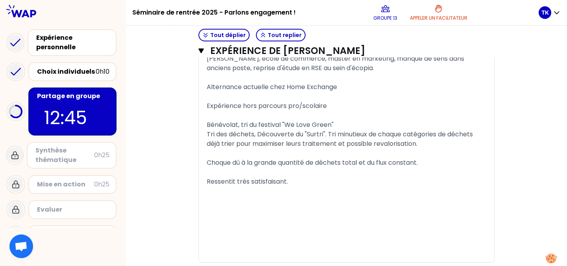
scroll to position [2122, 0]
click at [220, 120] on div "﻿" at bounding box center [347, 114] width 280 height 9
click at [344, 129] on div "Bénévolat, tri du festival "We Love Green"" at bounding box center [347, 124] width 280 height 9
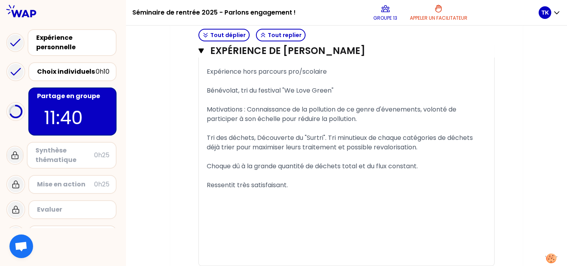
scroll to position [2156, 0]
click at [434, 152] on div "Tri des déchets, Découverte du "Surtri". Tri minutieux de chaque catégories de …" at bounding box center [347, 142] width 280 height 19
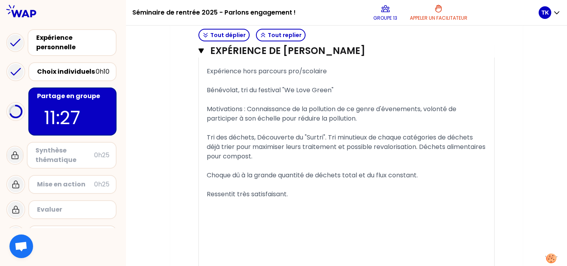
click at [397, 123] on div "Motivations : Connaissance de la pollution de ce genre d'évenements, volonté de…" at bounding box center [347, 113] width 280 height 19
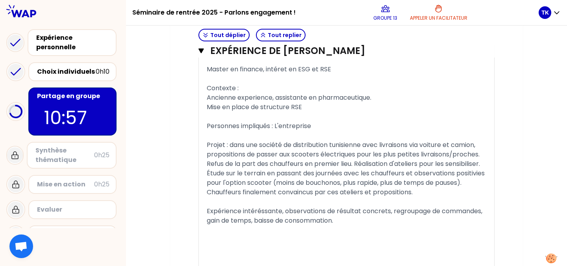
scroll to position [1509, 0]
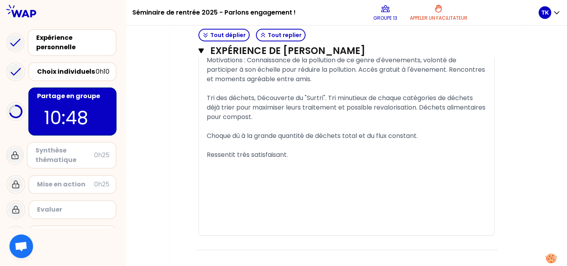
scroll to position [2210, 0]
click at [291, 160] on div "Ressentit très satisfaisant." at bounding box center [347, 154] width 280 height 9
click at [303, 197] on div "﻿" at bounding box center [347, 192] width 280 height 9
click at [302, 160] on div "Ressentit très satisfaisant." at bounding box center [347, 154] width 280 height 9
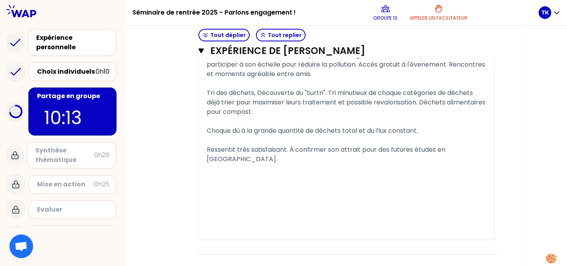
click at [228, 221] on div "﻿" at bounding box center [347, 215] width 280 height 9
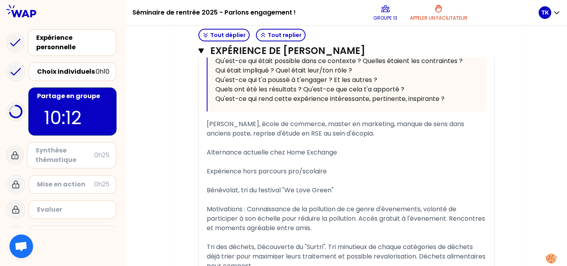
scroll to position [2055, 0]
click at [228, 138] on span "[PERSON_NAME], école de commerce, master en marketing, manque de sens dans anci…" at bounding box center [336, 129] width 259 height 19
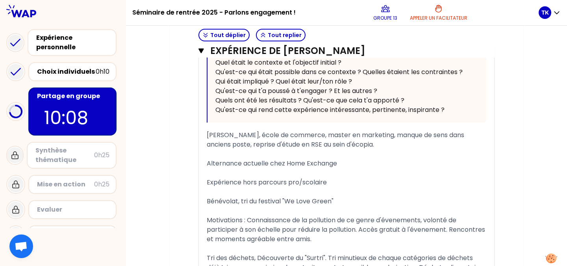
scroll to position [2045, 0]
click at [230, 148] on span "[PERSON_NAME], école de commerce, master en marketing, manque de sens dans anci…" at bounding box center [336, 139] width 259 height 19
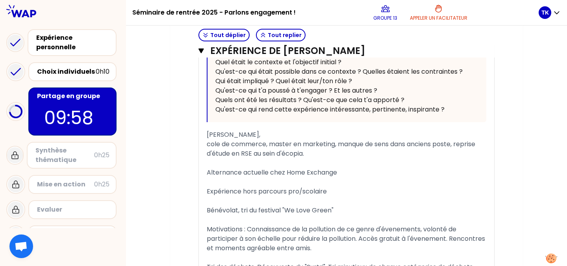
click at [230, 139] on div "[PERSON_NAME]," at bounding box center [347, 134] width 280 height 9
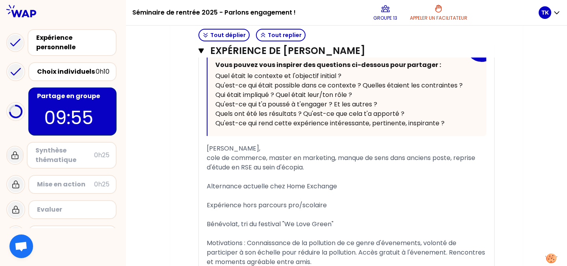
scroll to position [2032, 0]
click at [207, 171] on span "cole de commerce, master en marketing, manque de sens dans anciens poste, repri…" at bounding box center [342, 162] width 270 height 19
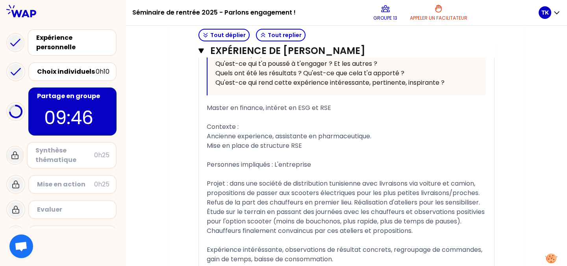
scroll to position [1579, 0]
click at [206, 136] on div "« J'ai participer à l'animation d'ateliers pour encourager des pratiques plus é…" at bounding box center [346, 123] width 295 height 378
click at [207, 113] on span "Master en finance, intéret en ESG et RSE" at bounding box center [269, 108] width 124 height 9
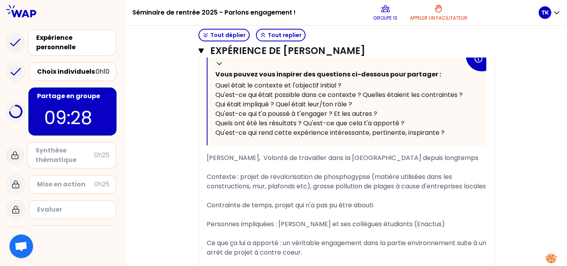
scroll to position [1092, 0]
click at [233, 158] on span "[PERSON_NAME], Volonté de travailler dans la [GEOGRAPHIC_DATA] depuis longtemps" at bounding box center [343, 158] width 272 height 9
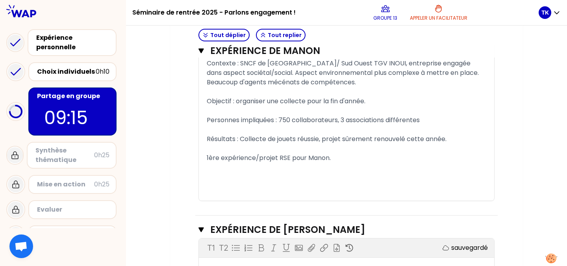
click at [259, 113] on div "﻿" at bounding box center [347, 110] width 280 height 9
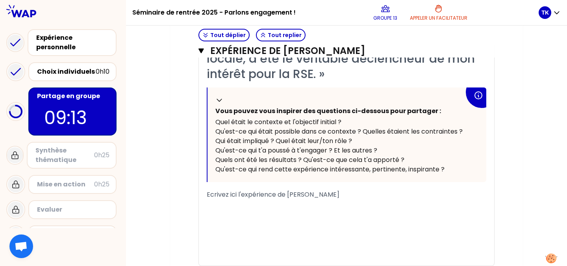
scroll to position [323, 0]
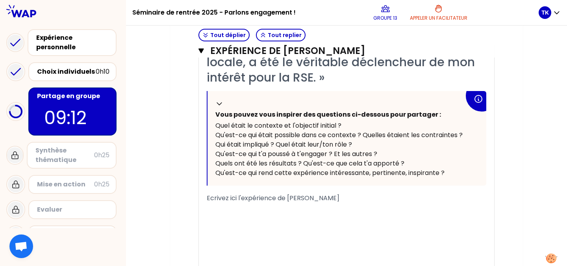
click at [276, 197] on span "Ecrivez ici l'expérience de [PERSON_NAME]" at bounding box center [273, 197] width 133 height 9
click at [350, 195] on div "Ecrivez ici l'expérience de [PERSON_NAME]" at bounding box center [347, 197] width 280 height 9
drag, startPoint x: 265, startPoint y: 196, endPoint x: 132, endPoint y: 205, distance: 133.0
click at [334, 195] on span "Ecrivez ici l'expérience de [PERSON_NAME]" at bounding box center [273, 197] width 133 height 9
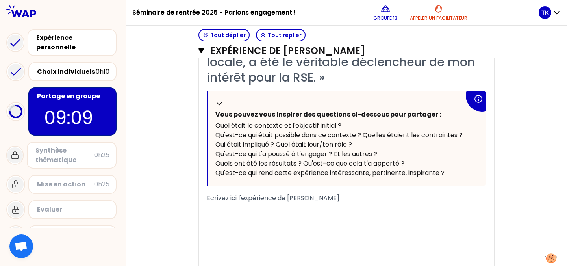
click at [334, 195] on span "Ecrivez ici l'expérience de [PERSON_NAME]" at bounding box center [273, 197] width 133 height 9
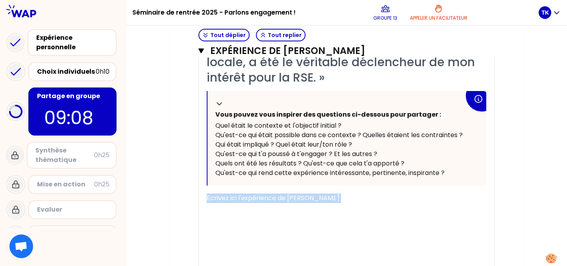
click at [334, 195] on span "Ecrivez ici l'expérience de [PERSON_NAME]" at bounding box center [273, 197] width 133 height 9
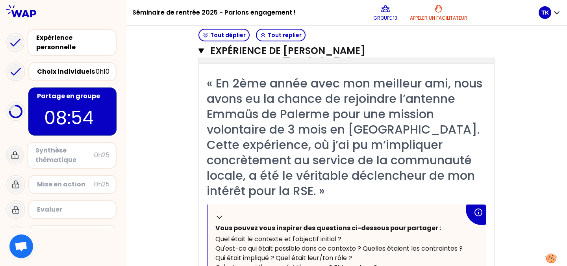
scroll to position [210, 0]
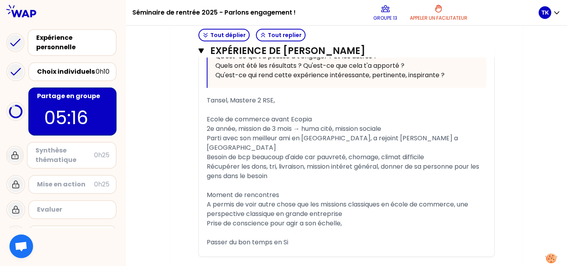
scroll to position [421, 0]
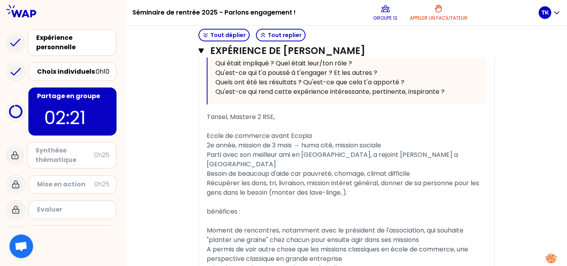
scroll to position [406, 0]
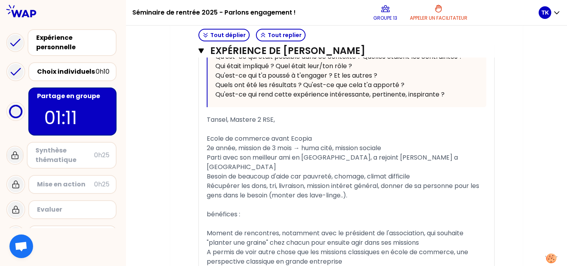
click at [495, 197] on div "Expérience de [PERSON_NAME] Fermer T1 T2 Exporter sauvegardé « En 2ème année av…" at bounding box center [346, 79] width 302 height 499
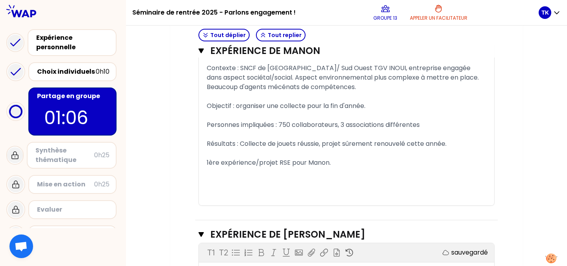
scroll to position [1007, 0]
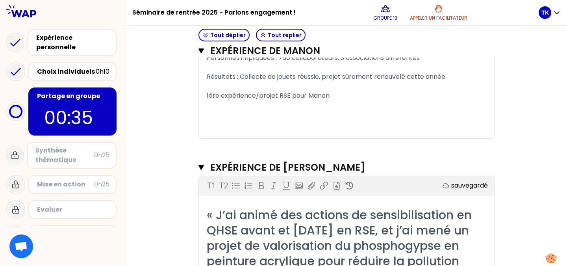
scroll to position [976, 0]
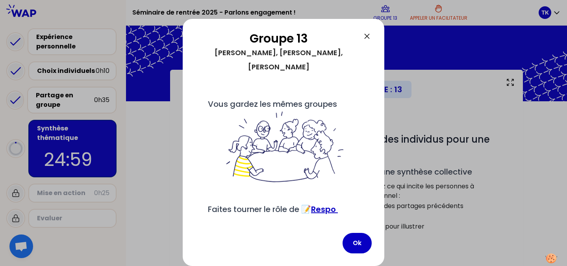
click at [133, 236] on div at bounding box center [283, 133] width 567 height 266
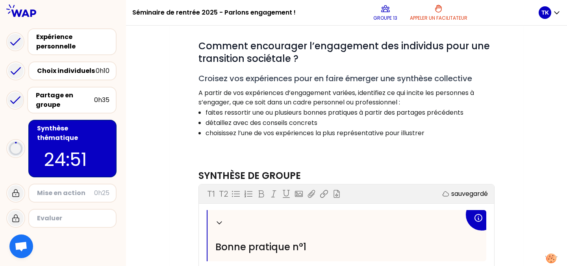
scroll to position [94, 0]
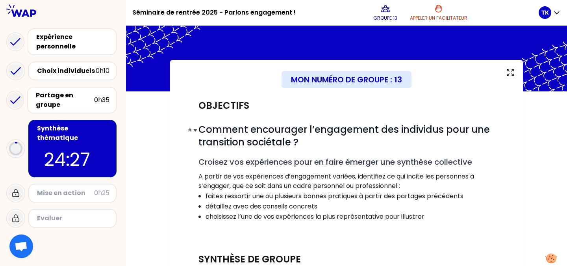
scroll to position [9, 0]
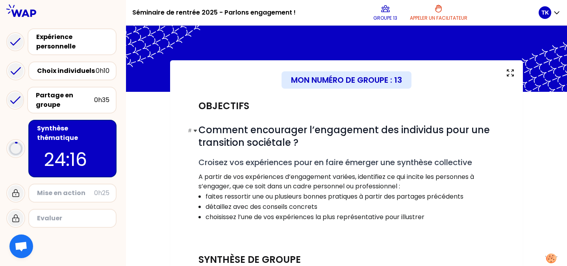
click at [480, 148] on h1 "# Comment encourager l’engagement des individus pour une transition sociétale ?" at bounding box center [346, 136] width 296 height 25
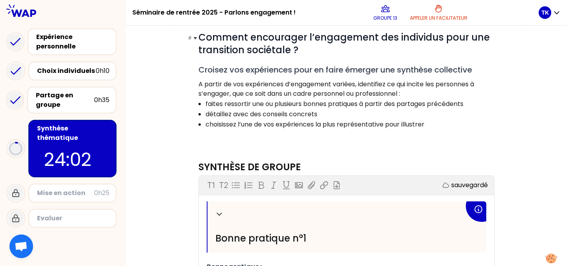
scroll to position [103, 0]
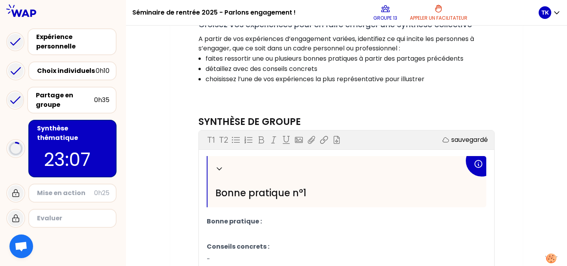
scroll to position [154, 0]
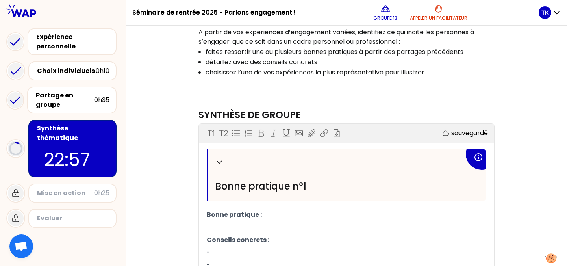
click at [475, 87] on div "Objectifs # Comment encourager l’engagement des individus pour une transition s…" at bounding box center [346, 24] width 302 height 154
click at [246, 234] on p "Conseils concrets :" at bounding box center [347, 240] width 280 height 13
click at [266, 217] on p "Bonne pratique :" at bounding box center [347, 214] width 280 height 13
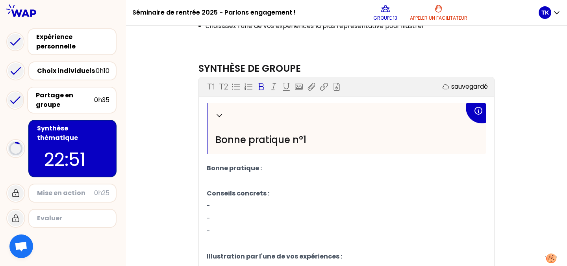
scroll to position [204, 0]
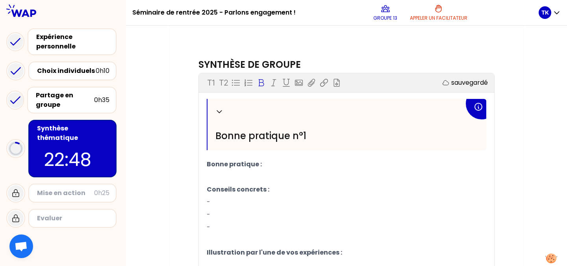
click at [229, 191] on span "Conseils concrets :" at bounding box center [238, 189] width 63 height 9
click at [219, 197] on p "-" at bounding box center [347, 202] width 280 height 13
click at [224, 212] on p "-" at bounding box center [347, 214] width 280 height 13
click at [315, 234] on p "﻿" at bounding box center [347, 240] width 280 height 13
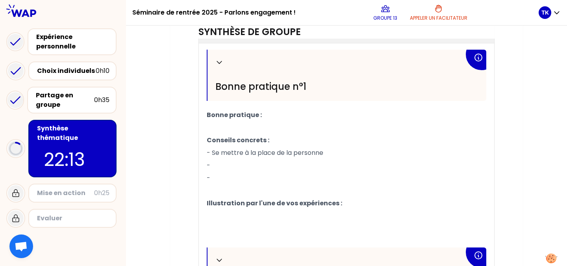
scroll to position [254, 0]
click at [220, 162] on p "-" at bounding box center [347, 165] width 280 height 13
click at [241, 215] on p "﻿" at bounding box center [347, 215] width 280 height 13
click at [457, 166] on p "-" at bounding box center [347, 165] width 280 height 13
click at [240, 125] on p "﻿" at bounding box center [347, 127] width 280 height 13
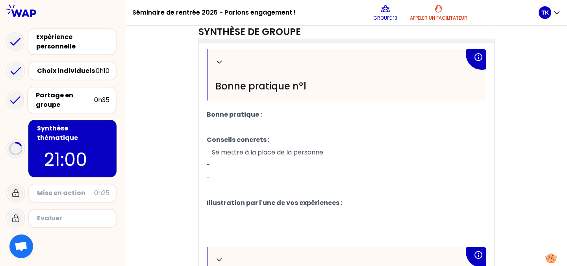
click at [229, 164] on p "-" at bounding box center [347, 165] width 280 height 13
click at [259, 165] on span "- Découvrir leurs réalité sur le terrain" at bounding box center [264, 164] width 115 height 9
click at [251, 176] on p "-" at bounding box center [347, 177] width 280 height 13
click at [251, 124] on p "﻿" at bounding box center [347, 127] width 280 height 13
click at [238, 174] on p "-" at bounding box center [347, 177] width 280 height 13
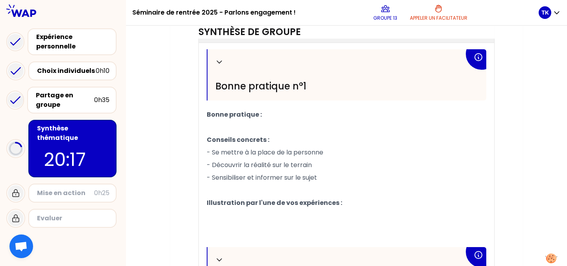
click at [231, 124] on p "﻿" at bounding box center [347, 127] width 280 height 13
click at [330, 180] on p "- Sensibiliser et informer sur le sujet" at bounding box center [347, 177] width 280 height 13
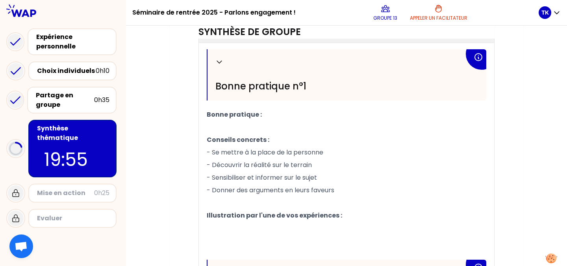
click at [255, 122] on p "﻿" at bounding box center [347, 127] width 280 height 13
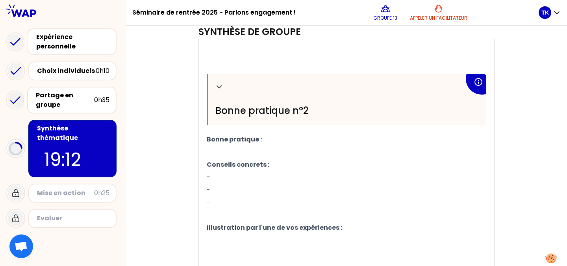
scroll to position [440, 0]
click at [221, 149] on p "﻿" at bounding box center [347, 151] width 280 height 13
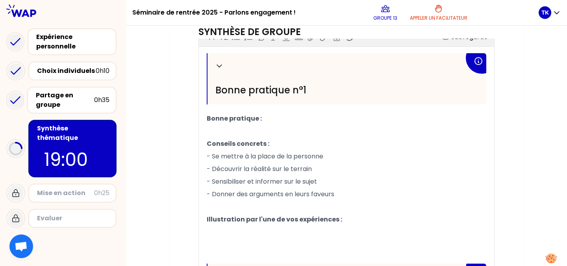
scroll to position [249, 0]
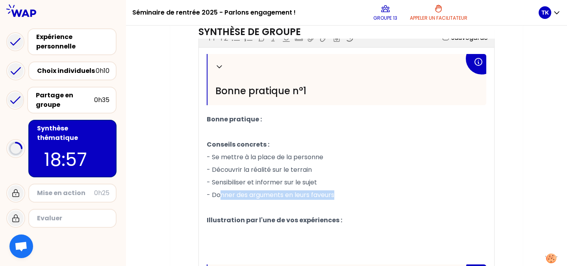
drag, startPoint x: 341, startPoint y: 195, endPoint x: 219, endPoint y: 198, distance: 122.1
click at [219, 198] on p "- Donner des arguments en leurs faveurs" at bounding box center [347, 195] width 280 height 13
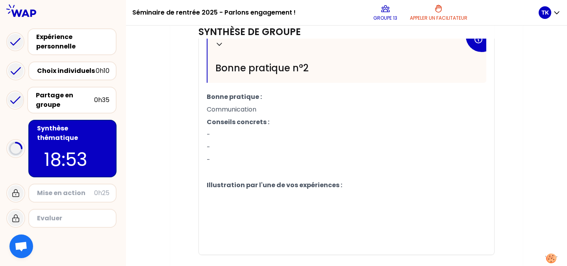
scroll to position [477, 0]
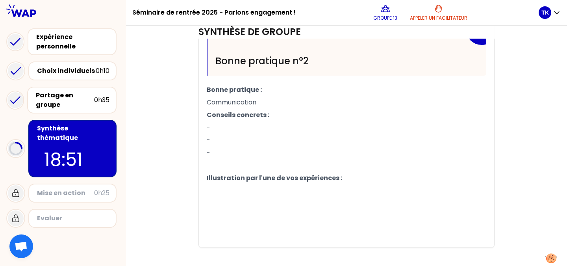
click at [215, 128] on p "-" at bounding box center [347, 127] width 280 height 13
click at [215, 138] on p "-" at bounding box center [347, 140] width 280 height 13
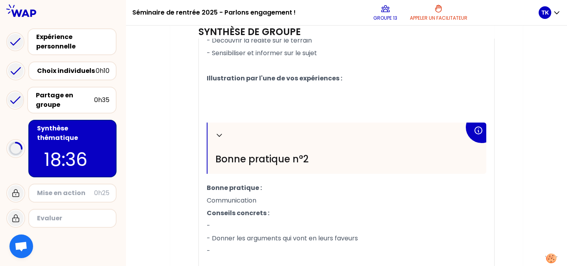
scroll to position [373, 0]
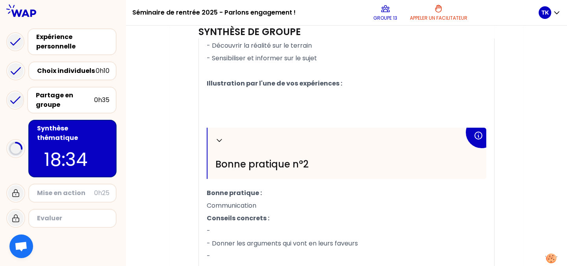
click at [208, 204] on span "Communication" at bounding box center [232, 205] width 50 height 9
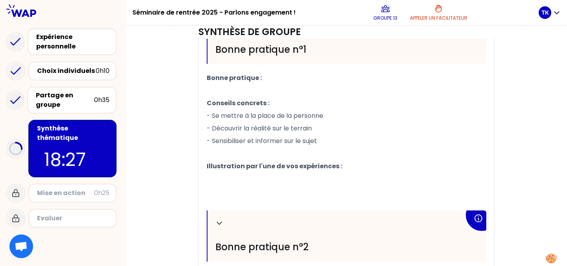
scroll to position [290, 0]
drag, startPoint x: 323, startPoint y: 141, endPoint x: 212, endPoint y: 142, distance: 111.5
click at [212, 142] on p "- Sensibiliser et informer sur le sujet" at bounding box center [347, 141] width 280 height 13
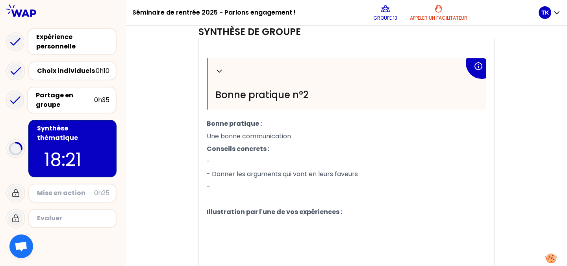
scroll to position [432, 0]
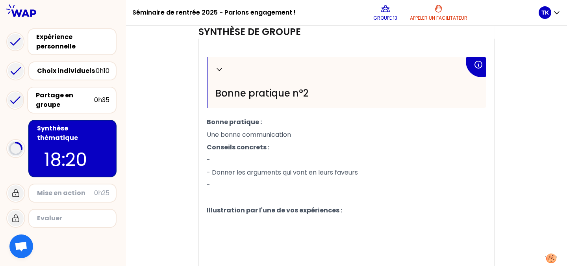
click at [228, 162] on p "-" at bounding box center [347, 160] width 280 height 13
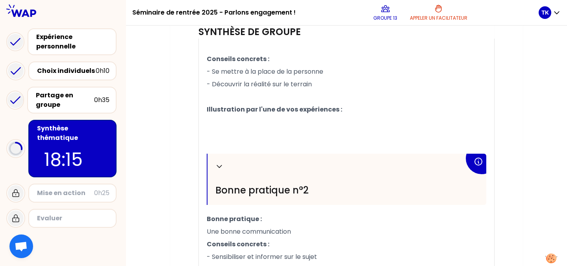
scroll to position [337, 0]
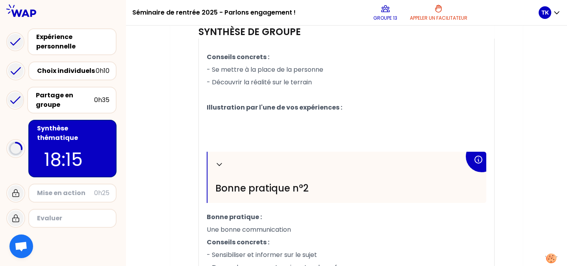
click at [298, 245] on p "Conseils concrets :" at bounding box center [347, 242] width 280 height 13
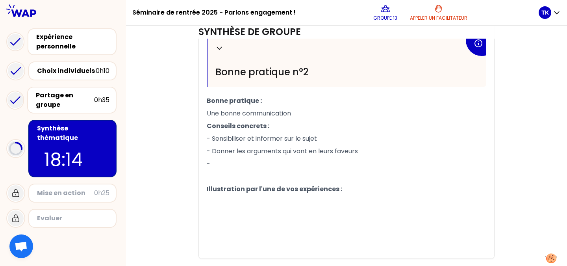
scroll to position [454, 0]
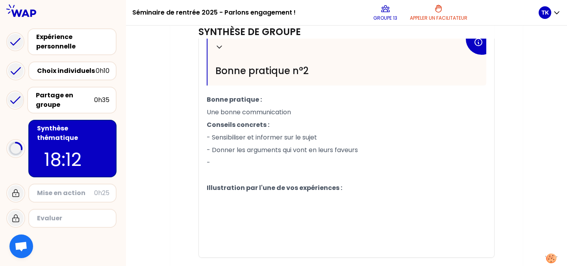
click at [234, 144] on p "- Sensibiliser et informer sur le sujet" at bounding box center [347, 137] width 280 height 13
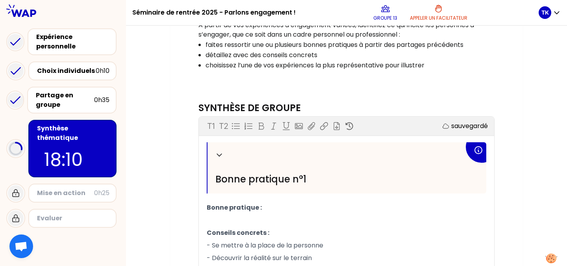
scroll to position [164, 0]
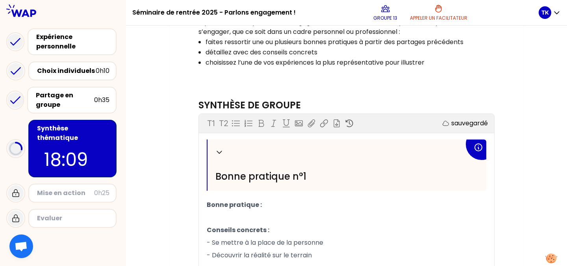
click at [246, 218] on p "﻿" at bounding box center [347, 217] width 280 height 13
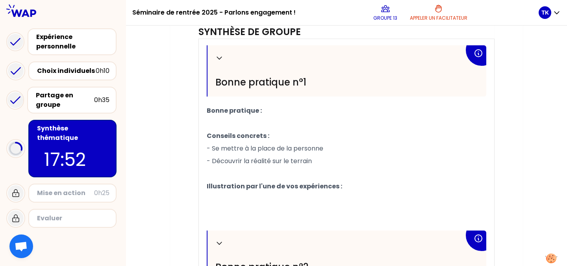
scroll to position [259, 0]
click at [319, 161] on p "- Découvrir la réalité sur le terrain" at bounding box center [347, 160] width 280 height 13
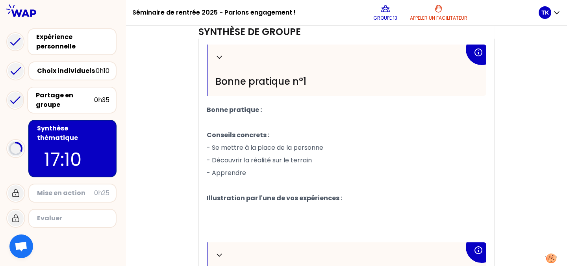
click at [268, 121] on p "﻿" at bounding box center [347, 122] width 280 height 13
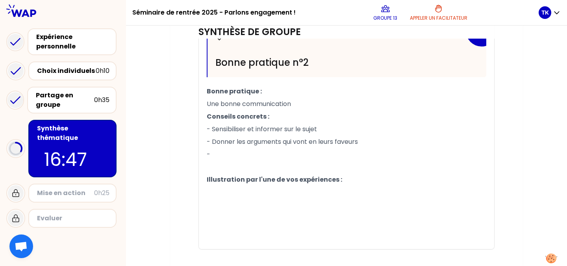
scroll to position [474, 0]
click at [223, 103] on span "Une bonne communication" at bounding box center [249, 104] width 84 height 9
drag, startPoint x: 219, startPoint y: 104, endPoint x: 208, endPoint y: 104, distance: 11.0
click at [208, 104] on span "Une bonne communication" at bounding box center [249, 104] width 84 height 9
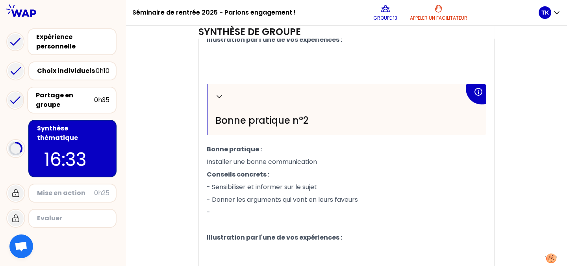
scroll to position [424, 0]
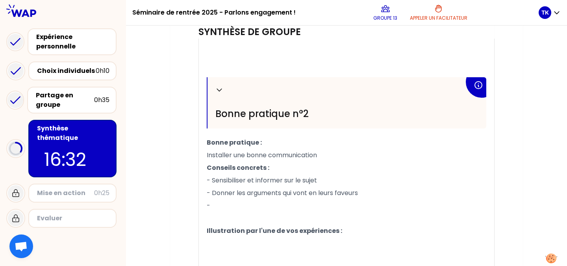
click at [215, 187] on p "- Sensibiliser et informer sur le sujet" at bounding box center [347, 180] width 280 height 13
click at [222, 203] on p "-" at bounding box center [347, 205] width 280 height 13
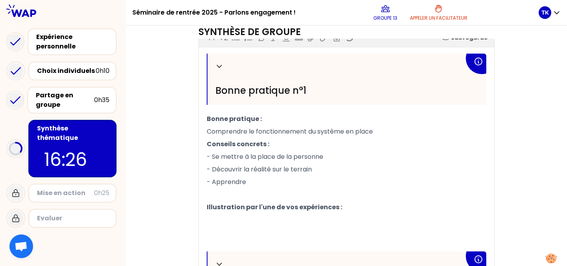
scroll to position [250, 0]
click at [261, 185] on p "- Apprendre" at bounding box center [347, 182] width 280 height 13
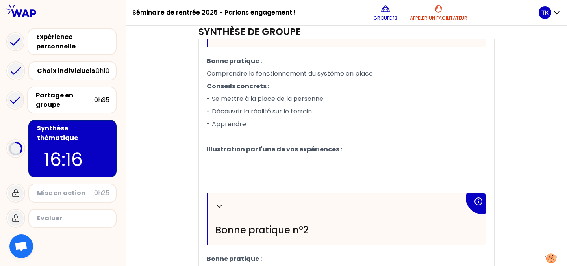
scroll to position [308, 0]
click at [267, 181] on p "﻿" at bounding box center [347, 187] width 280 height 13
click at [252, 169] on p "﻿" at bounding box center [347, 174] width 280 height 13
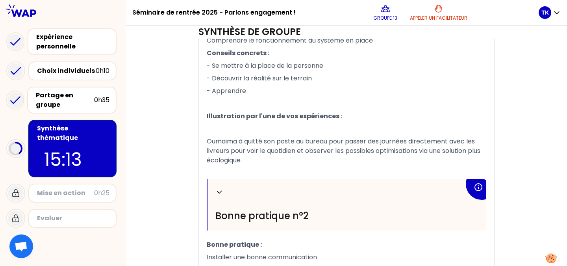
scroll to position [341, 0]
click at [228, 128] on p "﻿" at bounding box center [347, 128] width 280 height 13
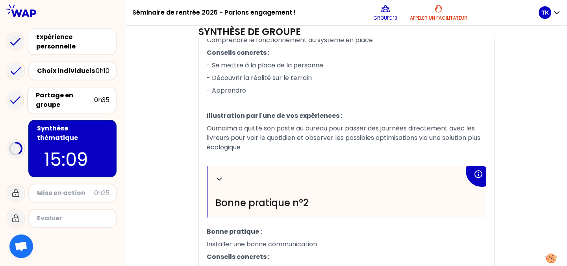
click at [307, 128] on span "Oumaima à quitté son poste au bureau pour passer des journées directement avec …" at bounding box center [344, 138] width 275 height 28
click at [367, 155] on p "﻿" at bounding box center [347, 160] width 280 height 13
click at [234, 137] on span "Oumaima à quitté son poste de bureau pour passer des journées directement avec …" at bounding box center [344, 138] width 275 height 28
click at [305, 156] on p "﻿" at bounding box center [347, 160] width 280 height 13
click at [336, 139] on span "[PERSON_NAME] à quitté son poste de bureau pour passer des journées directement…" at bounding box center [342, 138] width 270 height 28
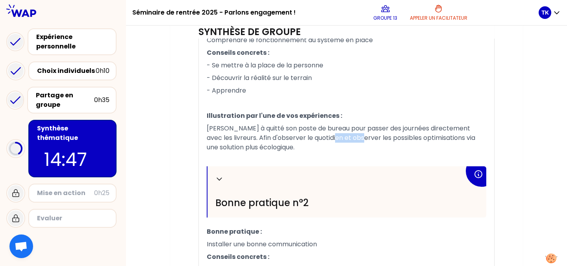
click at [336, 139] on span "[PERSON_NAME] à quitté son poste de bureau pour passer des journées directement…" at bounding box center [342, 138] width 270 height 28
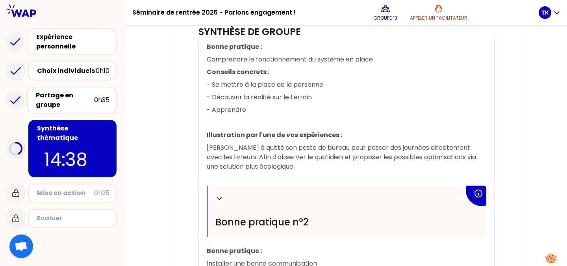
scroll to position [321, 0]
click at [317, 169] on p "[PERSON_NAME] à quitté son poste de bureau pour passer des journées directement…" at bounding box center [347, 158] width 280 height 32
click at [262, 112] on p "- Apprendre" at bounding box center [347, 110] width 280 height 13
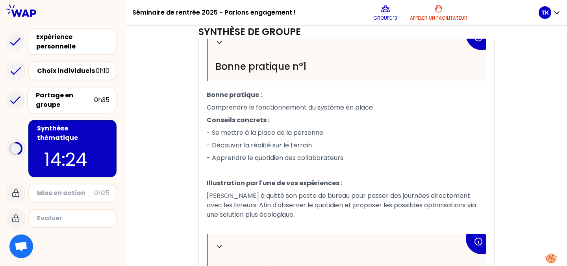
scroll to position [273, 0]
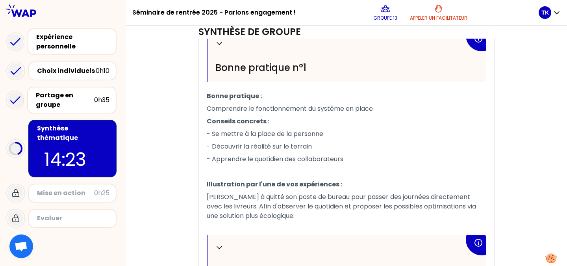
click at [282, 174] on p "﻿" at bounding box center [347, 171] width 280 height 13
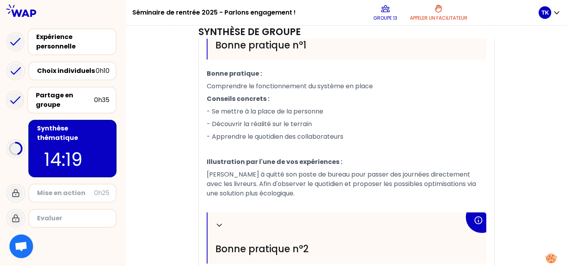
scroll to position [290, 0]
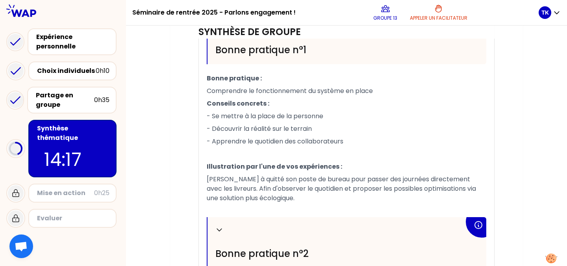
click at [396, 91] on p "Comprendre le fonctionnement du système en place" at bounding box center [347, 91] width 280 height 13
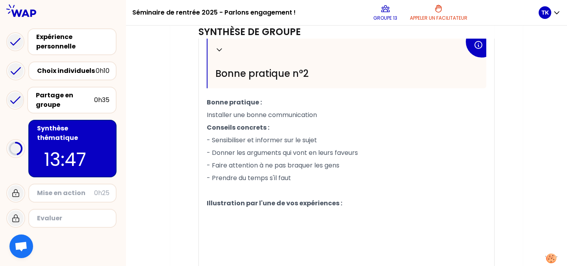
scroll to position [473, 0]
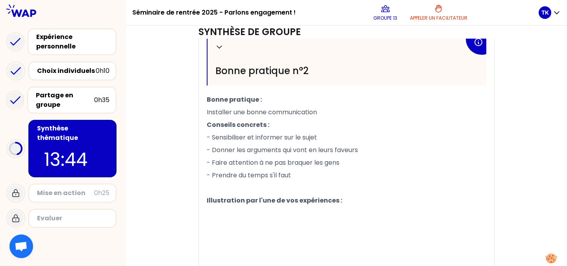
click at [330, 120] on p "Conseils concrets :" at bounding box center [347, 125] width 280 height 13
click at [350, 217] on p "﻿" at bounding box center [347, 213] width 280 height 13
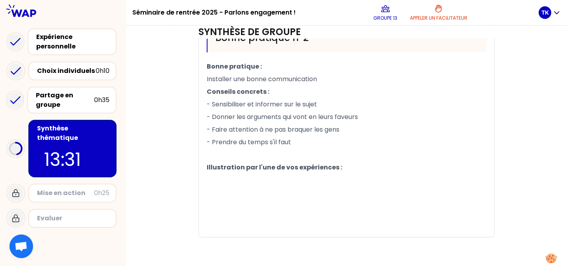
click at [321, 147] on p "- Prendre du temps s'il faut" at bounding box center [347, 142] width 280 height 13
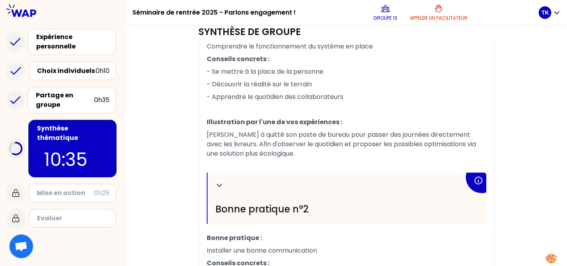
scroll to position [519, 0]
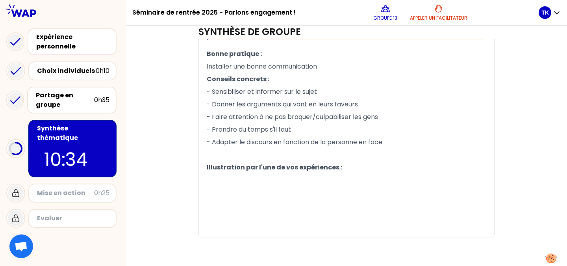
click at [256, 211] on p "﻿" at bounding box center [347, 217] width 280 height 13
click at [246, 191] on p "﻿" at bounding box center [347, 192] width 280 height 13
click at [235, 180] on p "﻿" at bounding box center [347, 180] width 280 height 13
click at [224, 188] on p "﻿" at bounding box center [347, 192] width 280 height 13
click at [218, 182] on p "﻿" at bounding box center [347, 180] width 280 height 13
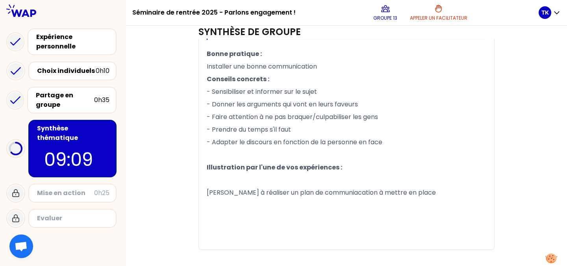
click at [332, 188] on span "[PERSON_NAME] à réaliser un plan de communiacation à mettre en place" at bounding box center [321, 192] width 229 height 9
click at [414, 197] on p "[PERSON_NAME] à réaliser un plan de communication à mettre en place" at bounding box center [347, 192] width 280 height 13
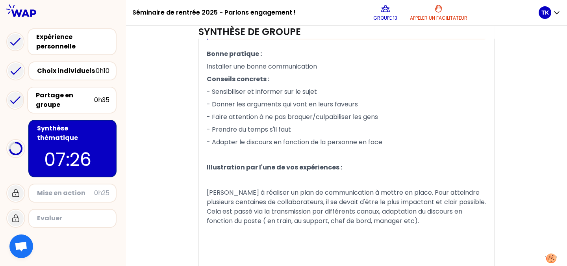
click at [405, 221] on p "[PERSON_NAME] à réaliser un plan de communication à mettre en place. Pour attei…" at bounding box center [347, 206] width 280 height 41
click at [239, 220] on span "[PERSON_NAME] à réaliser un plan de communication à mettre en place. Pour attei…" at bounding box center [347, 206] width 281 height 37
click at [234, 219] on span "[PERSON_NAME] à réaliser un plan de communication à mettre en place. Pour attei…" at bounding box center [347, 206] width 281 height 37
click at [410, 212] on span "[PERSON_NAME] à réaliser un plan de communication à mettre en place. Pour attei…" at bounding box center [347, 206] width 281 height 37
click at [402, 208] on span "[PERSON_NAME] à réaliser un plan de communication à mettre en place. Pour attei…" at bounding box center [347, 206] width 281 height 37
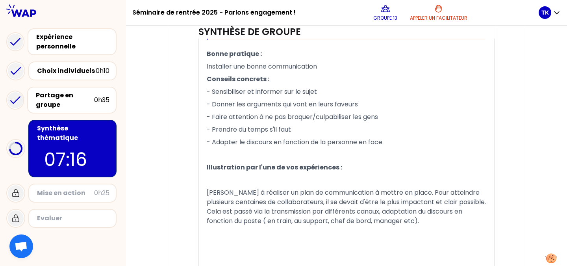
click at [290, 209] on span "[PERSON_NAME] à réaliser un plan de communication à mettre en place. Pour attei…" at bounding box center [347, 206] width 281 height 37
click at [352, 210] on span "[PERSON_NAME] à réaliser un plan de communication à mettre en place. Pour attei…" at bounding box center [347, 206] width 281 height 37
click at [366, 211] on span "[PERSON_NAME] à réaliser un plan de communication à mettre en place. Pour attei…" at bounding box center [347, 206] width 281 height 37
click at [391, 211] on span "[PERSON_NAME] à réaliser un plan de communication à mettre en place. Pour attei…" at bounding box center [347, 211] width 281 height 47
click at [352, 219] on span "[PERSON_NAME] à réaliser un plan de communication à mettre en place. Pour attei…" at bounding box center [347, 211] width 281 height 47
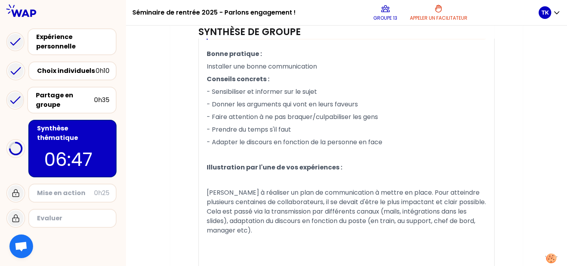
click at [284, 248] on p "﻿" at bounding box center [347, 243] width 280 height 13
click at [217, 181] on p "﻿" at bounding box center [347, 180] width 280 height 13
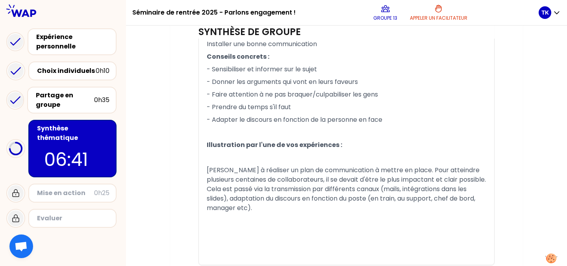
scroll to position [550, 0]
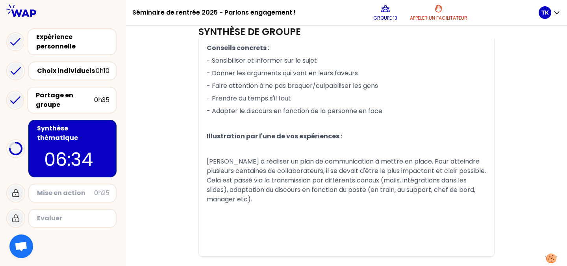
click at [462, 173] on span "[PERSON_NAME] à réaliser un plan de communication à mettre en place. Pour attei…" at bounding box center [347, 180] width 281 height 47
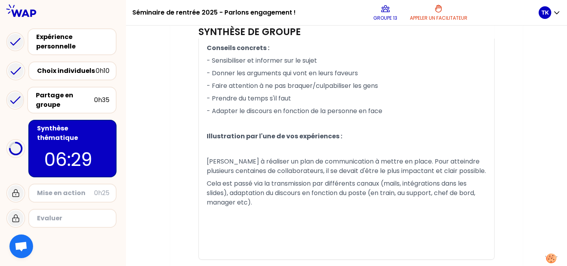
click at [232, 182] on span "Cela est passé via la transmission par différents canaux (mails, intégrations d…" at bounding box center [342, 193] width 270 height 28
click at [253, 183] on span "Cela est passé via la transmission par différents canaux (mails, intégrations d…" at bounding box center [342, 193] width 270 height 28
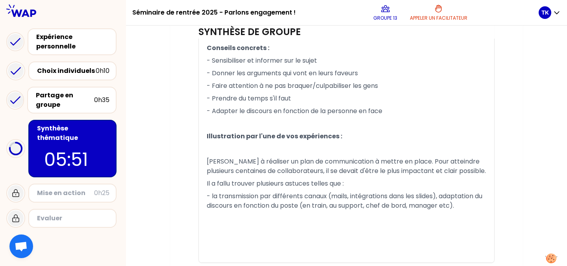
click at [442, 195] on span "- la transmission par différents canaux (mails, intégrations dans les slides), …" at bounding box center [345, 200] width 277 height 19
click at [446, 194] on span "- la transmission par différents canaux (mails, intégrations dans les slides), …" at bounding box center [345, 200] width 277 height 19
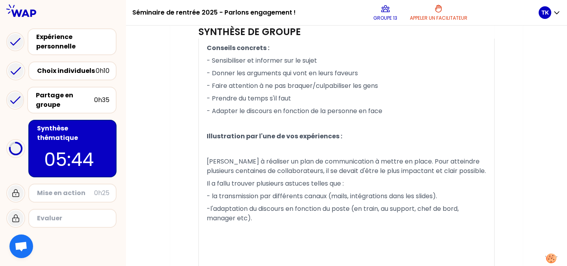
click at [456, 220] on p "-l'adaptation du discours en fonction du poste (en train, au support, chef de b…" at bounding box center [347, 213] width 280 height 22
click at [292, 220] on p "-l'adaptation du discours en fonction du poste (en train, au support, chef de b…" at bounding box center [347, 213] width 280 height 22
click at [437, 194] on span "- la transmission par différents canaux (mails, intégrations dans les slides)." at bounding box center [322, 195] width 230 height 9
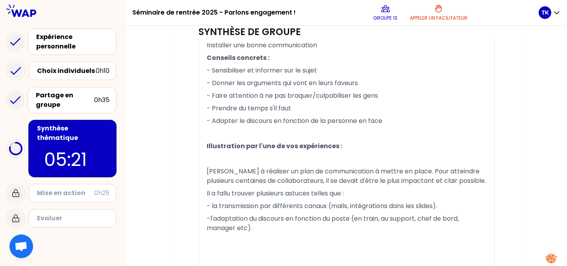
scroll to position [588, 0]
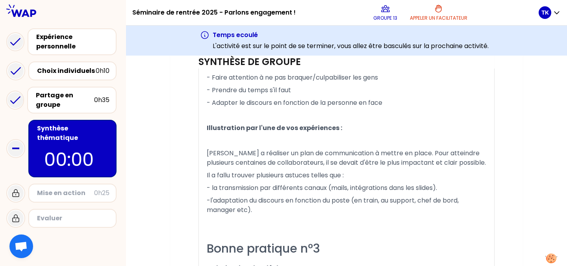
click at [480, 223] on p "﻿" at bounding box center [347, 222] width 280 height 13
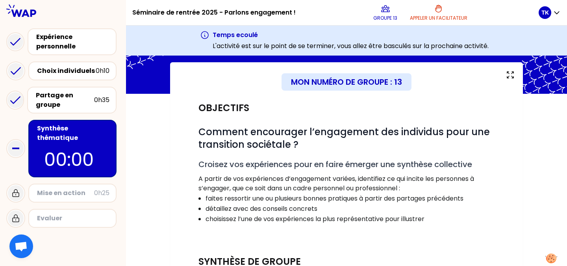
scroll to position [0, 0]
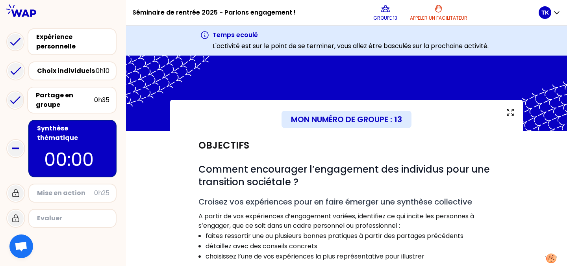
click at [472, 144] on div "Objectifs" at bounding box center [346, 145] width 296 height 13
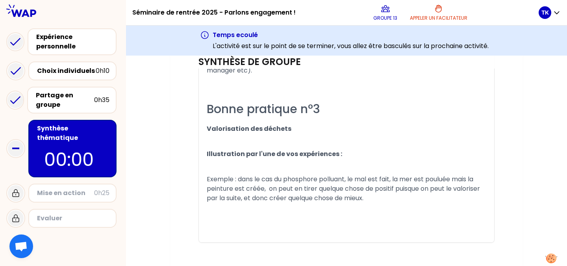
scroll to position [733, 0]
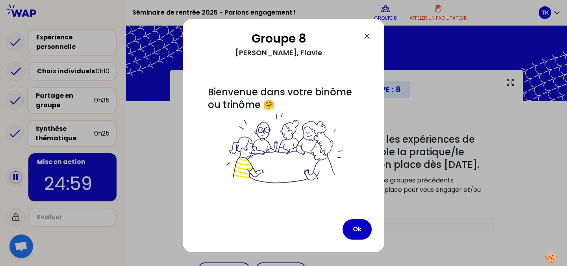
click at [263, 237] on div "Ok" at bounding box center [283, 229] width 176 height 20
click at [356, 227] on button "Ok" at bounding box center [357, 229] width 29 height 20
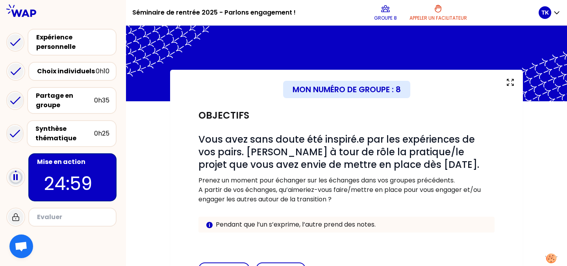
click at [143, 226] on div "Mon numéro de groupe : 8 Objectifs # Vous avez sans doute été inspiré.e par les…" at bounding box center [346, 226] width 441 height 312
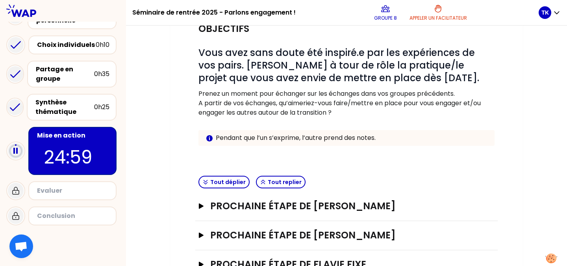
scroll to position [87, 0]
click at [154, 226] on div "Mon numéro de groupe : 8 Objectifs # Vous avez sans doute été inspiré.e par les…" at bounding box center [346, 139] width 441 height 312
click at [46, 78] on div "Partage en groupe" at bounding box center [65, 74] width 58 height 19
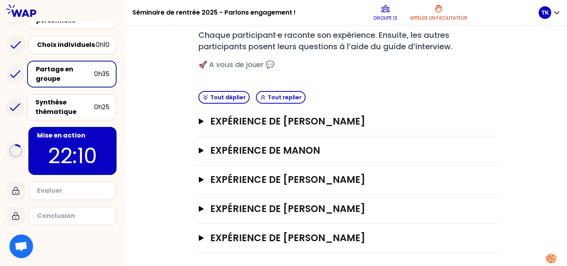
scroll to position [126, 0]
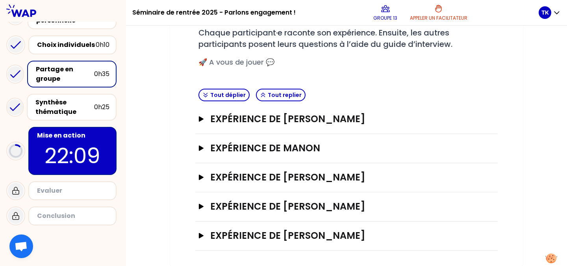
click at [245, 123] on h3 "Expérience de [PERSON_NAME]" at bounding box center [338, 119] width 257 height 13
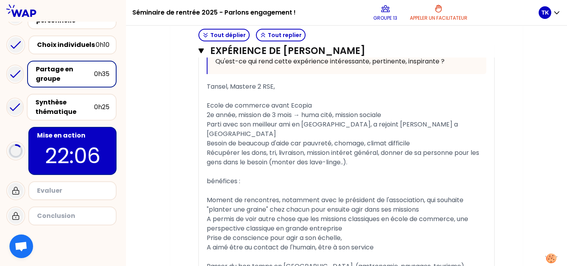
scroll to position [586, 0]
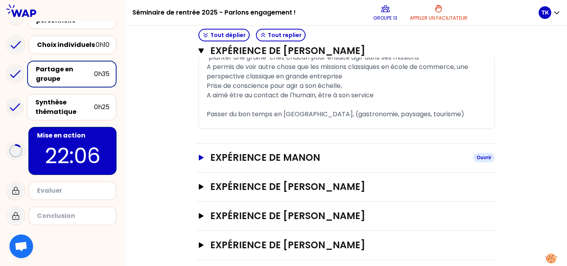
click at [222, 151] on h3 "Expérience de Manon" at bounding box center [338, 157] width 257 height 13
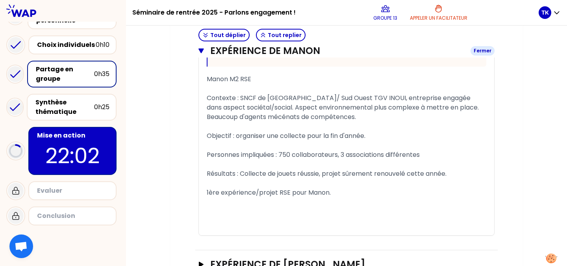
scroll to position [957, 0]
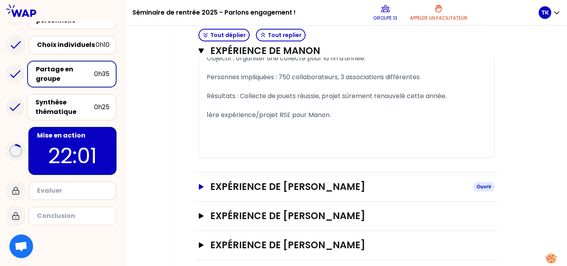
click at [230, 180] on h3 "Expérience de [PERSON_NAME]" at bounding box center [338, 186] width 257 height 13
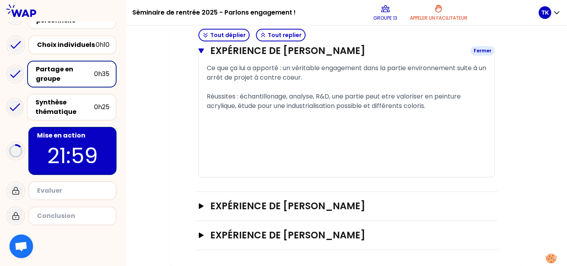
scroll to position [1408, 0]
click at [234, 203] on h3 "Expérience de [PERSON_NAME]" at bounding box center [338, 206] width 257 height 13
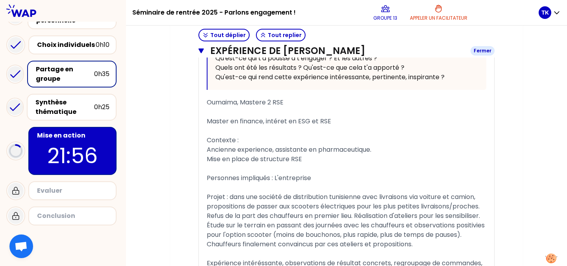
scroll to position [1845, 0]
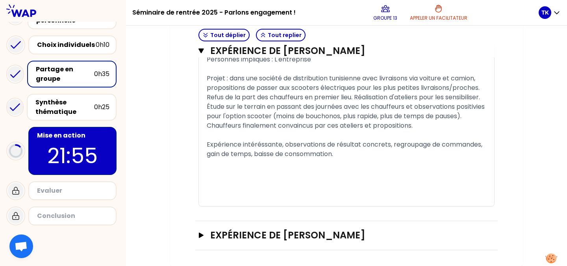
click at [228, 244] on div "Expérience de [PERSON_NAME]" at bounding box center [346, 235] width 302 height 29
click at [226, 236] on h3 "Expérience de [PERSON_NAME]" at bounding box center [338, 235] width 257 height 13
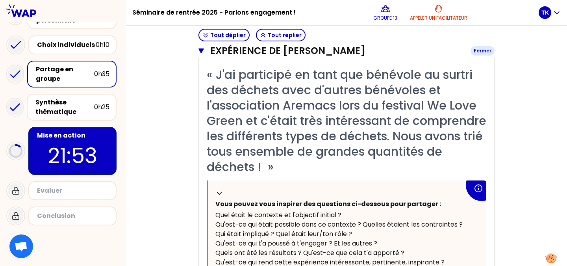
scroll to position [2034, 0]
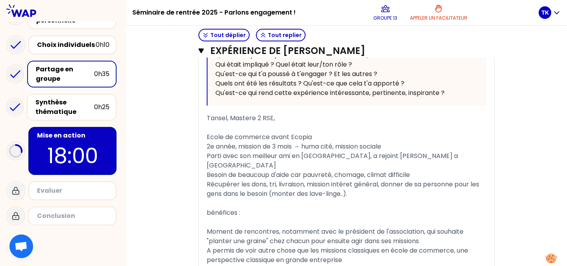
scroll to position [401, 0]
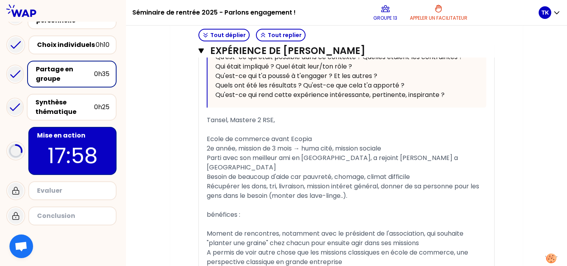
click at [88, 111] on div "Synthèse thématique" at bounding box center [64, 107] width 59 height 19
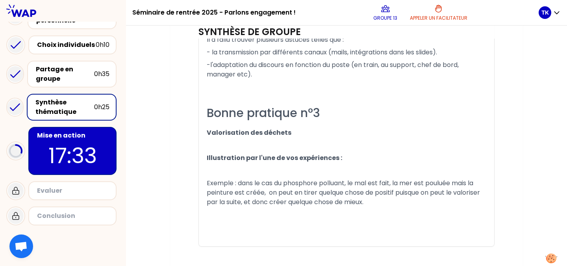
scroll to position [703, 0]
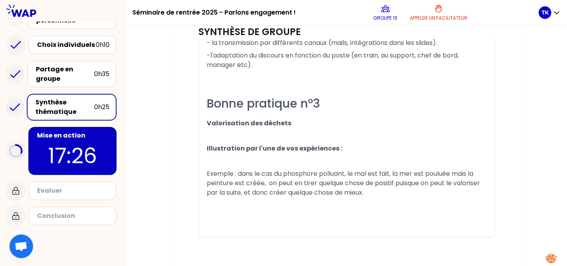
click at [83, 148] on p "17:26" at bounding box center [72, 155] width 74 height 31
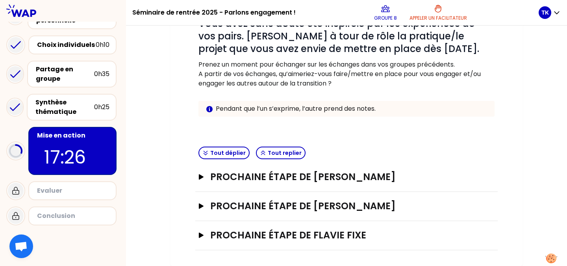
scroll to position [116, 0]
click at [493, 95] on p at bounding box center [346, 92] width 296 height 9
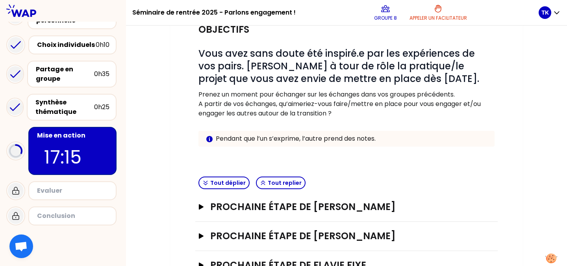
scroll to position [86, 0]
click at [163, 241] on div "Mon numéro de groupe : 8 Objectifs # Vous avez sans doute été inspiré.e par les…" at bounding box center [346, 139] width 441 height 312
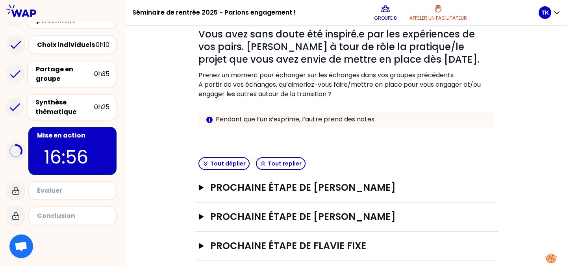
scroll to position [116, 0]
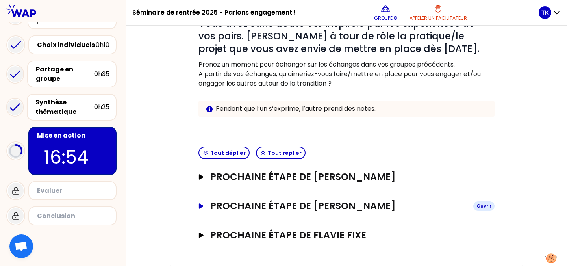
click at [206, 210] on button "Prochaine étape de [PERSON_NAME] Ouvrir" at bounding box center [346, 206] width 296 height 13
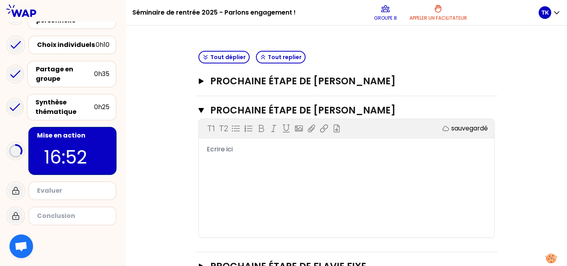
scroll to position [243, 0]
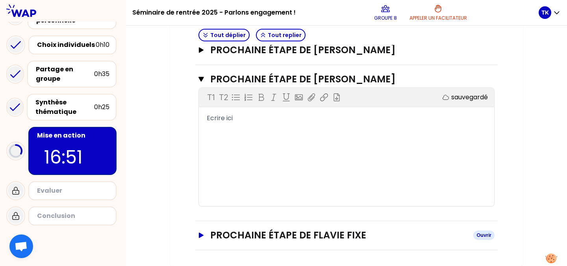
click at [203, 233] on icon "button" at bounding box center [201, 235] width 6 height 6
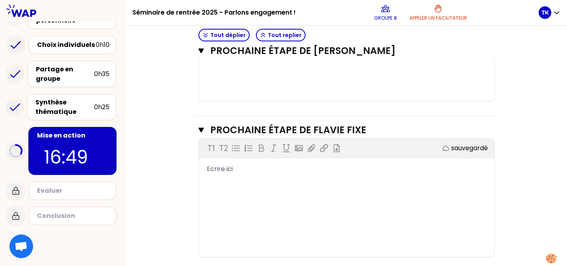
scroll to position [369, 0]
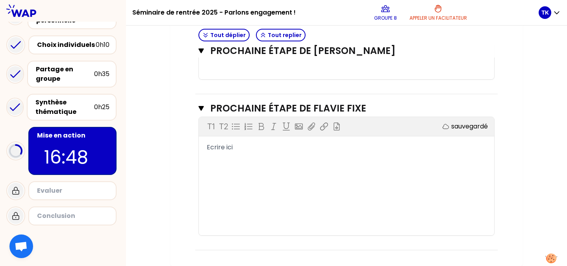
click at [241, 145] on div "Ecrire ici" at bounding box center [347, 147] width 280 height 9
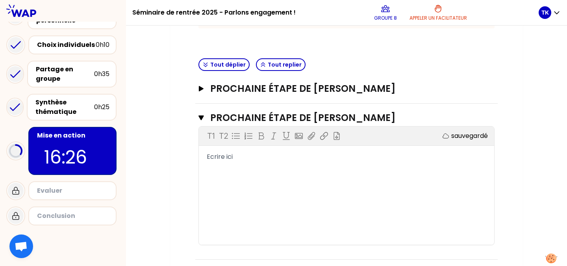
scroll to position [204, 0]
click at [234, 164] on div "T1 T2 Exporter sauvegardé Ecrire ici" at bounding box center [346, 186] width 295 height 118
click at [231, 157] on span "Ecrire ici" at bounding box center [220, 156] width 26 height 9
click at [206, 91] on button "Prochaine étape de [PERSON_NAME] Ouvrir" at bounding box center [346, 89] width 296 height 13
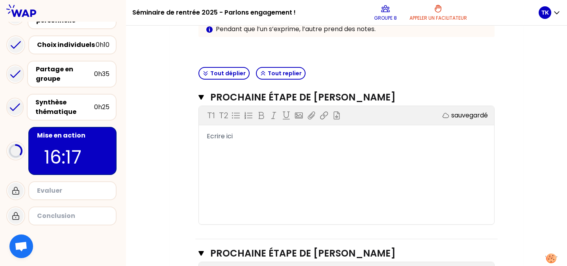
scroll to position [196, 0]
click at [285, 148] on div "T1 T2 Exporter sauvegardé Ecrire ici" at bounding box center [346, 165] width 295 height 118
click at [274, 146] on div "T1 T2 Exporter sauvegardé Ecrire ici" at bounding box center [346, 165] width 295 height 118
click at [254, 139] on div "Ecrire ici" at bounding box center [347, 135] width 280 height 9
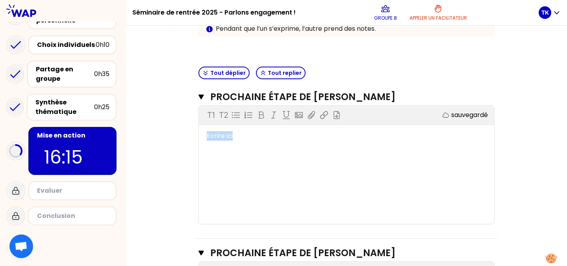
click at [254, 139] on div "Ecrire ici" at bounding box center [347, 135] width 280 height 9
click at [458, 170] on div "T1 T2 Exporter sauvegardé ﻿" at bounding box center [346, 165] width 295 height 118
click at [338, 146] on div "T1 T2 Exporter sauvegardé ﻿" at bounding box center [346, 165] width 295 height 118
click at [293, 132] on div "﻿" at bounding box center [347, 135] width 280 height 9
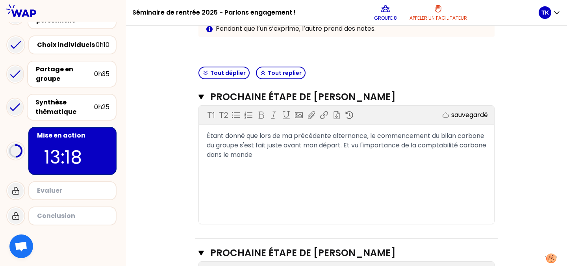
click at [437, 176] on div "T1 T2 Exporter sauvegardé Étant donné que lors de ma précédente alternance, le …" at bounding box center [346, 165] width 295 height 118
click at [358, 158] on div "Étant donné que lors de ma précédente alternance, le commencement du bilan carb…" at bounding box center [347, 145] width 280 height 28
click at [389, 166] on div "T1 T2 Exporter sauvegardé Étant donné que lors de ma précédente alternance, le …" at bounding box center [346, 165] width 295 height 118
click at [389, 156] on div "Étant donné que lors de ma précédente alternance, le commencement du bilan carb…" at bounding box center [347, 145] width 280 height 28
click at [405, 158] on div "Étant donné que lors de ma précédente alternance, le commencement du bilan carb…" at bounding box center [347, 145] width 280 height 28
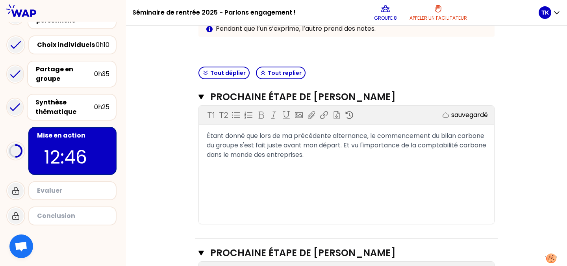
click at [375, 145] on span "Étant donné que lors de ma précédente alternance, le commencement du bilan carb…" at bounding box center [347, 145] width 281 height 28
click at [382, 154] on div "Étant donné que lors de ma précédente alternance, le commencement du bilan carb…" at bounding box center [347, 145] width 280 height 28
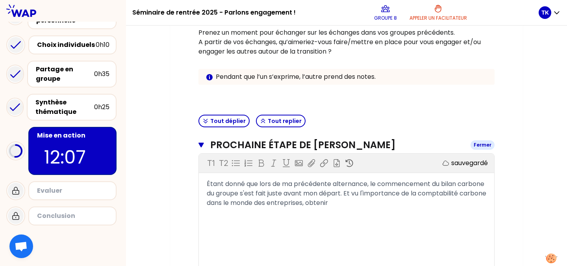
scroll to position [148, 0]
click at [375, 206] on span "Étant donné que lors de ma précédente alternance, le commencement du bilan carb…" at bounding box center [347, 193] width 281 height 28
click at [365, 202] on span "Étant donné que lors de ma précédente alternance, le commencement du bilan carb…" at bounding box center [347, 193] width 281 height 28
click at [327, 229] on div "T1 T2 Exporter sauvegardé Étant donné que lors de ma précédente alternance, le …" at bounding box center [346, 212] width 295 height 118
click at [333, 207] on div "Étant donné que lors de ma précédente alternance, le commencement du bilan carb…" at bounding box center [347, 193] width 280 height 28
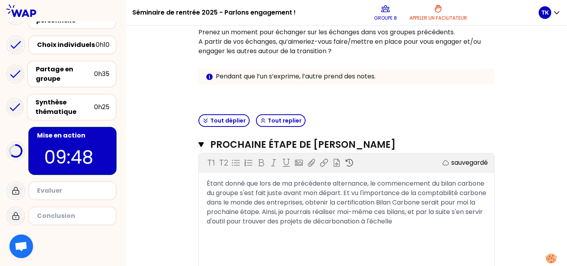
click at [297, 226] on div "Étant donné que lors de ma précédente alternance, le commencement du bilan carb…" at bounding box center [347, 202] width 280 height 47
click at [400, 239] on div "T1 T2 Exporter sauvegardé Étant donné que lors de ma précédente alternance, le …" at bounding box center [346, 212] width 295 height 118
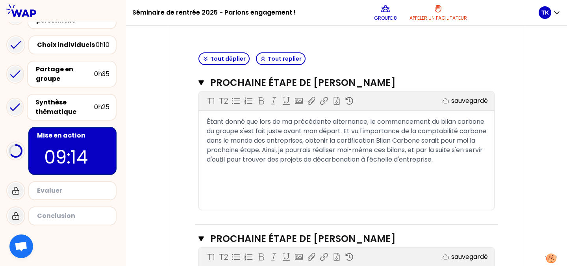
scroll to position [210, 0]
click at [371, 130] on span "Étant donné que lors de ma précédente alternance, le commencement du bilan carb…" at bounding box center [347, 140] width 281 height 47
click at [461, 174] on div "T1 T2 Exporter sauvegardé Étant donné que lors de ma précédente alternance, le …" at bounding box center [346, 150] width 295 height 118
click at [352, 174] on div "T1 T2 Exporter sauvegardé Étant donné que lors de ma précédente alternance, le …" at bounding box center [346, 150] width 295 height 118
click at [325, 164] on div "Étant donné que lors de ma précédente alternance, le commencement du bilan carb…" at bounding box center [347, 140] width 280 height 47
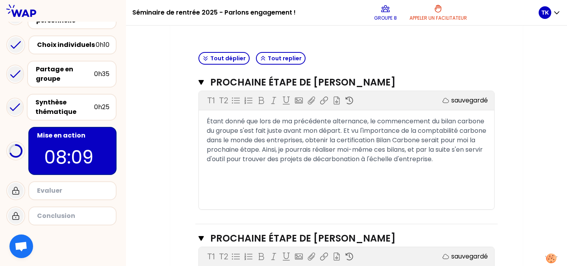
click at [455, 185] on div "T1 T2 Exporter sauvegardé Étant donné que lors de ma précédente alternance, le …" at bounding box center [346, 150] width 295 height 118
click at [453, 178] on div "T1 T2 Exporter sauvegardé Étant donné que lors de ma précédente alternance, le …" at bounding box center [346, 150] width 295 height 118
click at [341, 182] on div "T1 T2 Exporter sauvegardé Étant donné que lors de ma précédente alternance, le …" at bounding box center [346, 150] width 295 height 118
click at [399, 164] on div "Étant donné que lors de ma précédente alternance, le commencement du bilan carb…" at bounding box center [347, 140] width 280 height 47
click at [364, 164] on div "Étant donné que lors de ma précédente alternance, le commencement du bilan carb…" at bounding box center [347, 140] width 280 height 47
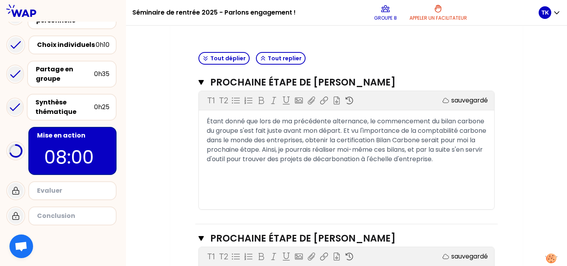
click at [374, 132] on span "Étant donné que lors de ma précédente alternance, le commencement du bilan carb…" at bounding box center [347, 140] width 281 height 47
click at [368, 163] on span "Étant donné que lors de ma précédente alternance, le commencement du bilan carb…" at bounding box center [347, 140] width 281 height 47
click at [356, 152] on span "Étant donné que lors de ma précédente alternance, le commencement du bilan carb…" at bounding box center [347, 140] width 281 height 47
click at [342, 174] on div "T1 T2 Exporter sauvegardé Étant donné que lors de ma précédente alternance, le …" at bounding box center [346, 150] width 295 height 118
click at [326, 164] on div "Étant donné que lors de ma précédente alternance, le commencement du bilan carb…" at bounding box center [347, 140] width 280 height 47
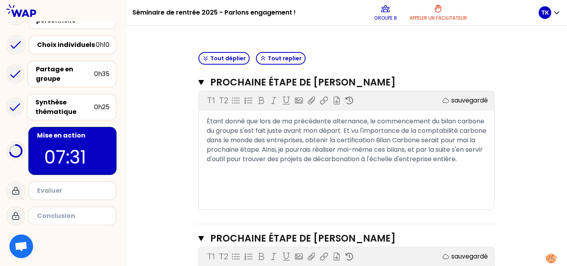
click at [469, 179] on div "T1 T2 Exporter sauvegardé Étant donné que lors de ma précédente alternance, le …" at bounding box center [346, 150] width 295 height 118
click at [402, 181] on div "T1 T2 Exporter sauvegardé Étant donné que lors de ma précédente alternance, le …" at bounding box center [346, 150] width 295 height 118
click at [556, 182] on div "Mon numéro de groupe : 8 Objectifs # Vous avez sans doute été inspiré.e par les…" at bounding box center [346, 205] width 441 height 692
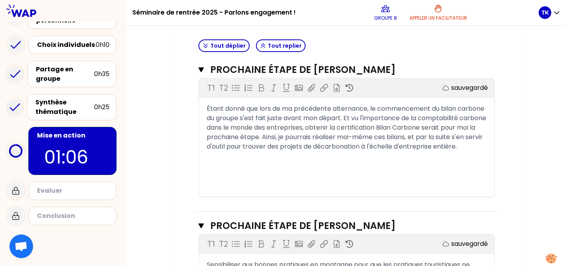
scroll to position [223, 0]
click at [491, 142] on div "Étant donné que lors de ma précédente alternance, le commencement du bilan carb…" at bounding box center [346, 127] width 295 height 47
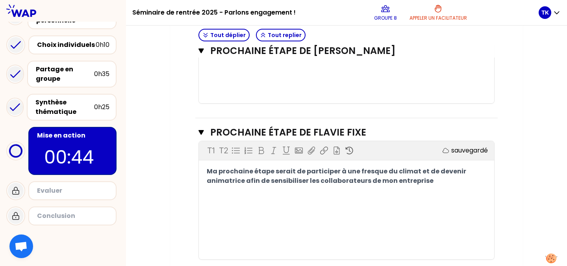
scroll to position [496, 0]
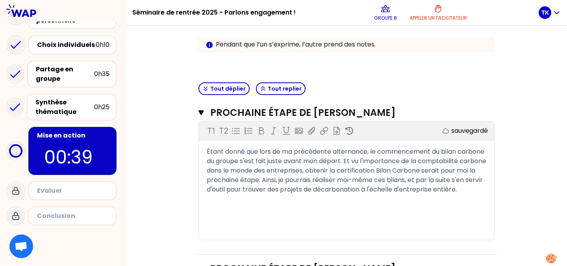
scroll to position [181, 0]
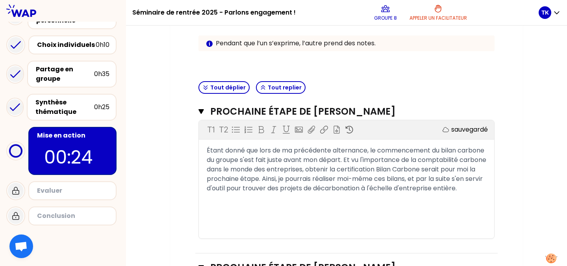
click at [503, 97] on div "Objectifs # Vous avez sans doute été inspiré.e par les expériences de vos pairs…" at bounding box center [346, 242] width 321 height 645
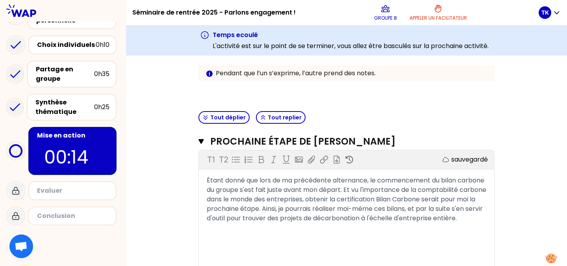
click at [497, 95] on div "Objectifs # Vous avez sans doute été inspiré.e par les expériences de vos pairs…" at bounding box center [346, 29] width 302 height 158
click at [476, 93] on p at bounding box center [346, 88] width 296 height 9
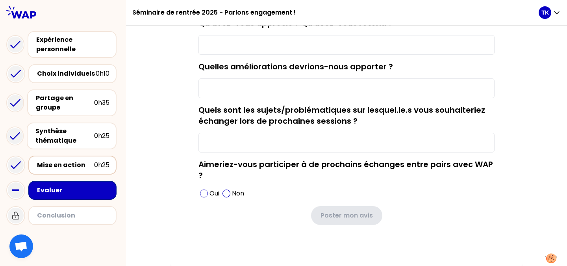
scroll to position [121, 0]
click at [168, 226] on div "La session était-elle intéressante ? Qu'avez-vous apprécié ? Qu'avez-vous reten…" at bounding box center [346, 106] width 441 height 317
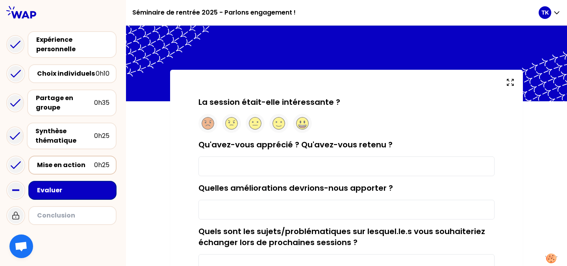
scroll to position [0, 0]
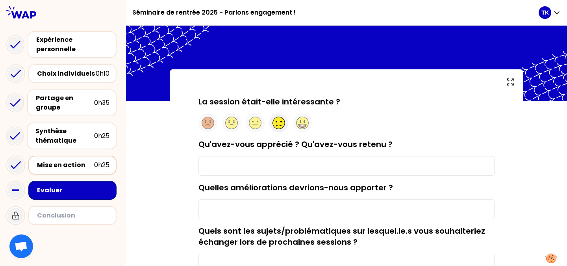
click at [280, 123] on circle at bounding box center [279, 123] width 12 height 12
click at [257, 163] on input "Qu'avez-vous apprécié ? Qu'avez-vous retenu ?" at bounding box center [346, 166] width 296 height 20
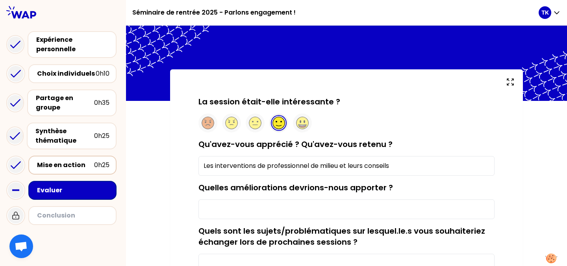
type input "Les interventions de professionnel de milieu et leurs conseils"
click at [260, 209] on input "Quelles améliorations devrions-nous apporter ?" at bounding box center [346, 209] width 296 height 20
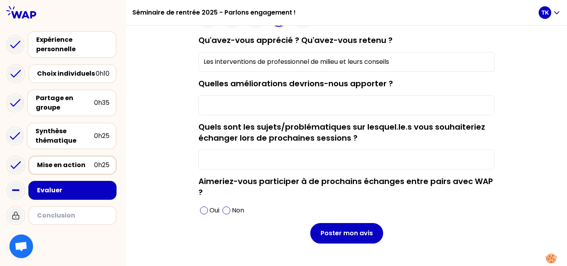
scroll to position [106, 0]
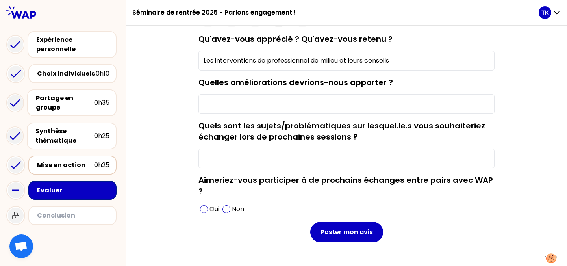
click at [258, 153] on input "Quels sont les sujets/problématiques sur lesquel.le.s vous souhaiteriez échange…" at bounding box center [346, 158] width 296 height 20
type input "[PERSON_NAME]"
click at [230, 210] on span at bounding box center [227, 209] width 8 height 8
click at [250, 109] on input "Quelles améliorations devrions-nous apporter ?" at bounding box center [346, 104] width 296 height 20
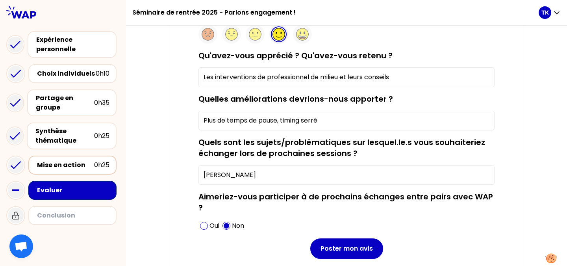
scroll to position [89, 0]
type input "Plus de temps de pause, timing serré."
click at [258, 176] on input "[PERSON_NAME]" at bounding box center [346, 175] width 296 height 20
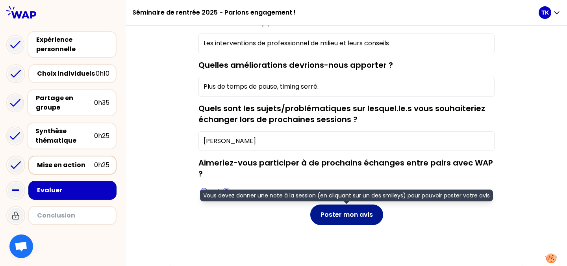
click at [332, 217] on button "Poster mon avis" at bounding box center [346, 214] width 73 height 20
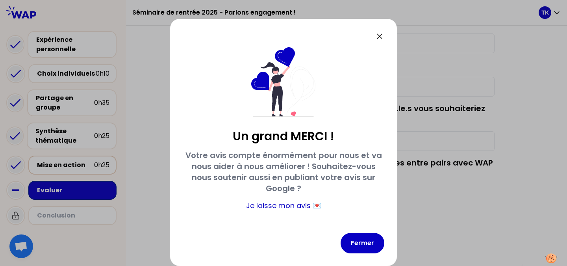
scroll to position [13, 0]
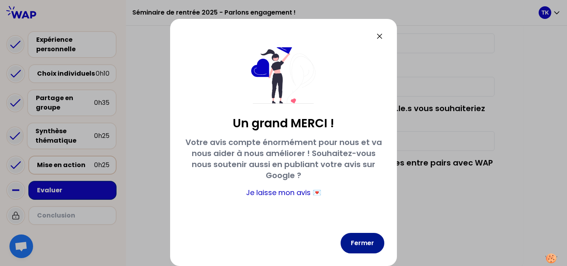
click at [359, 242] on button "Fermer" at bounding box center [363, 243] width 44 height 20
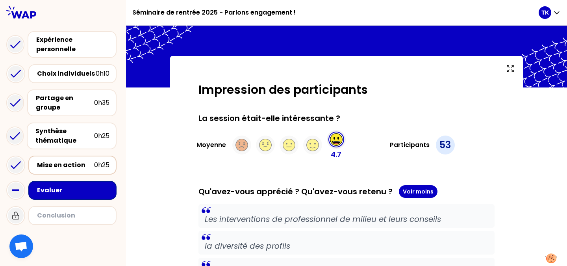
scroll to position [0, 0]
